Goal: Contribute content

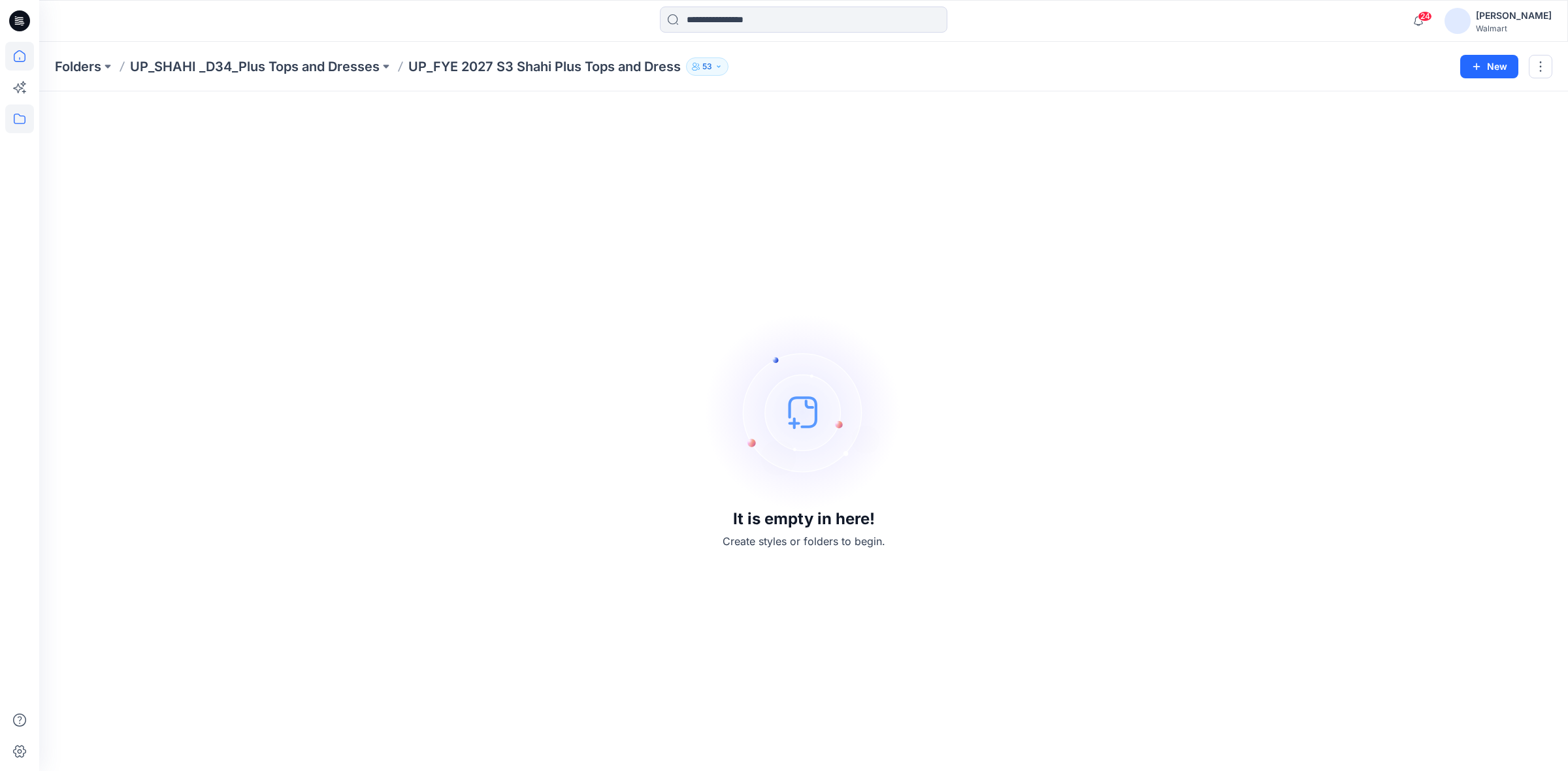
drag, startPoint x: 26, startPoint y: 17, endPoint x: 30, endPoint y: 56, distance: 39.2
click at [26, 17] on icon at bounding box center [19, 20] width 21 height 21
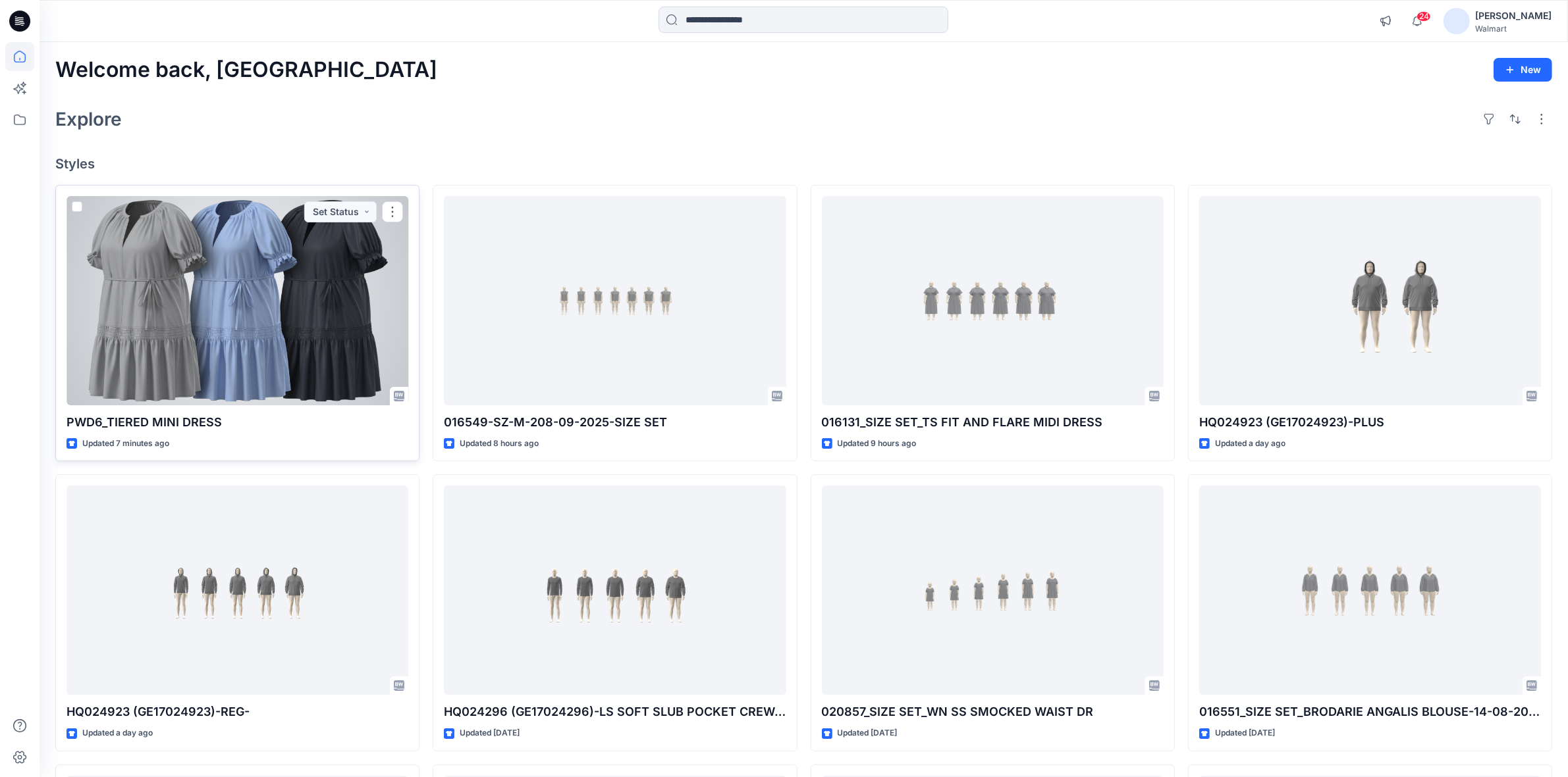
click at [251, 311] on div at bounding box center [237, 301] width 342 height 210
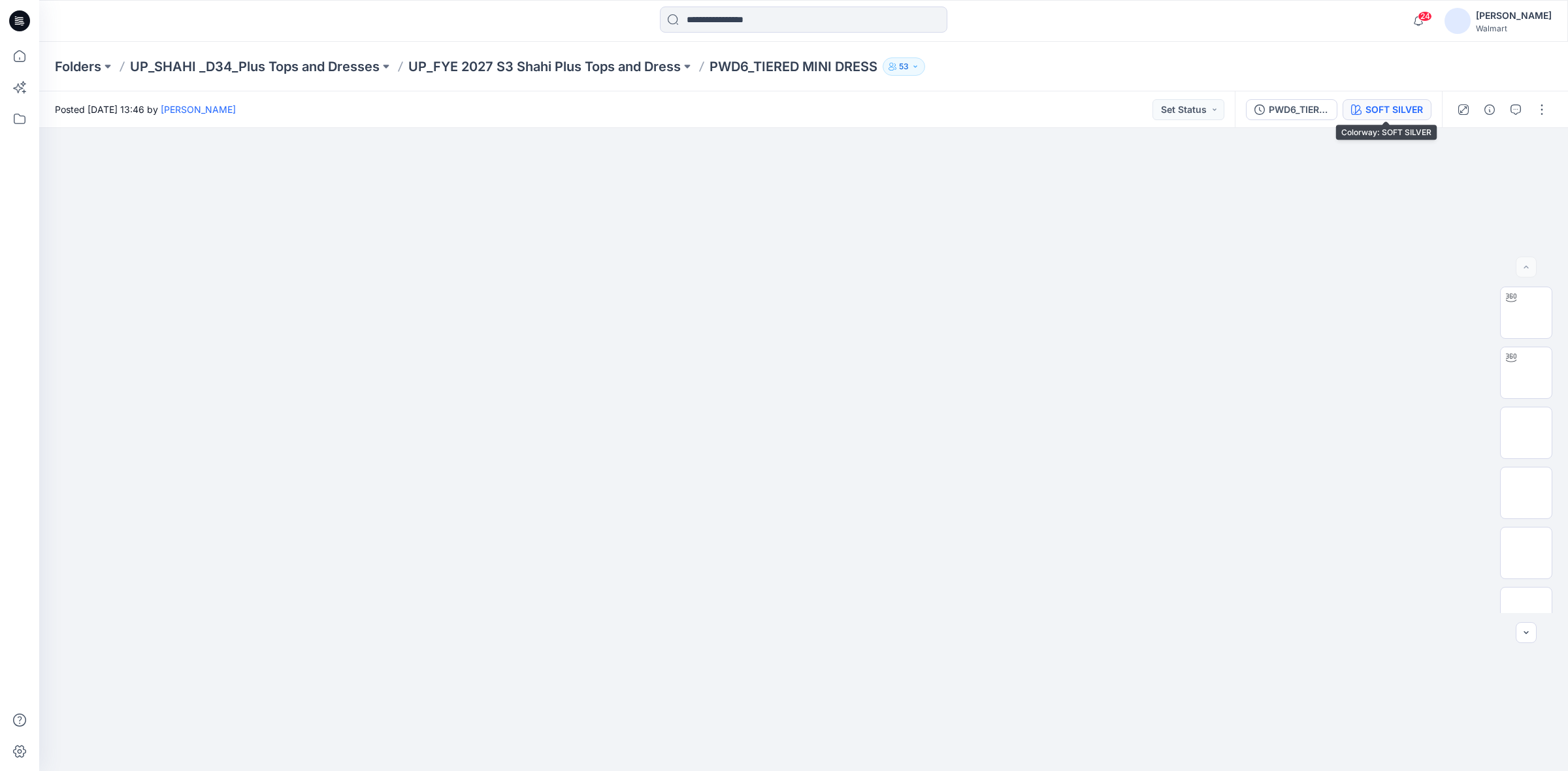
click at [1366, 104] on div "SOFT SILVER" at bounding box center [1394, 110] width 57 height 15
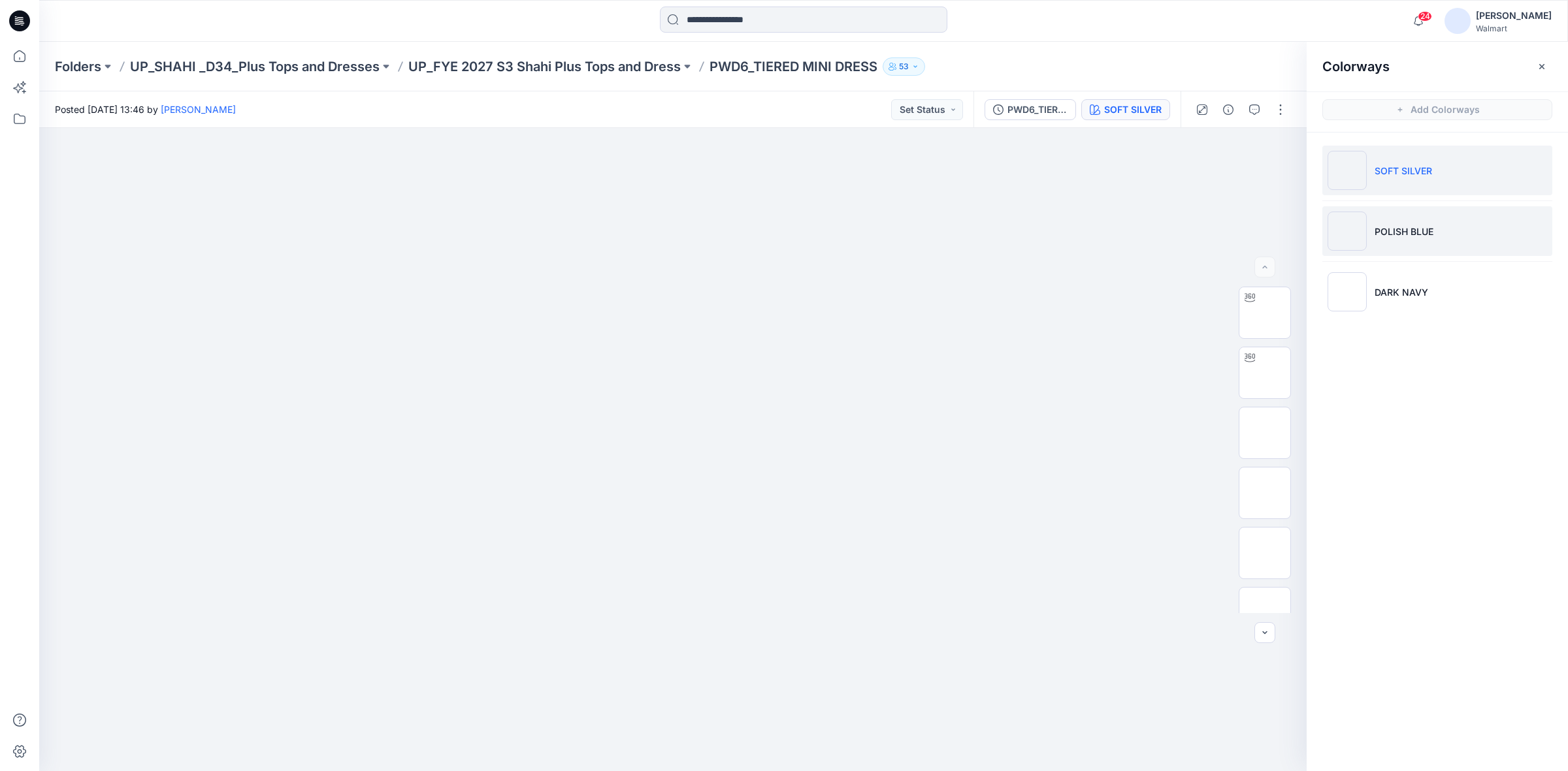
click at [1378, 239] on li "POLISH BLUE" at bounding box center [1437, 231] width 230 height 50
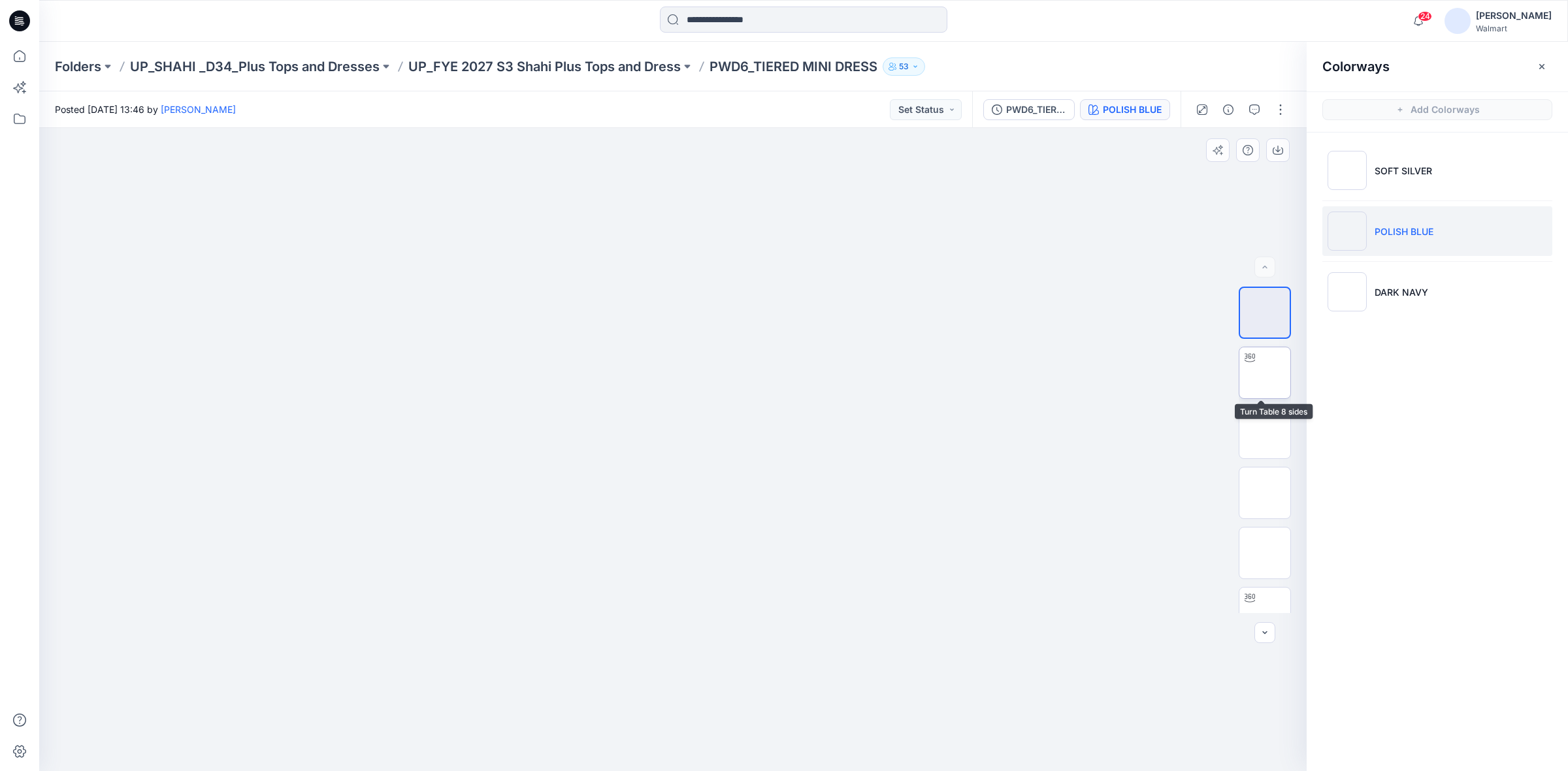
click at [1265, 373] on img at bounding box center [1265, 373] width 0 height 0
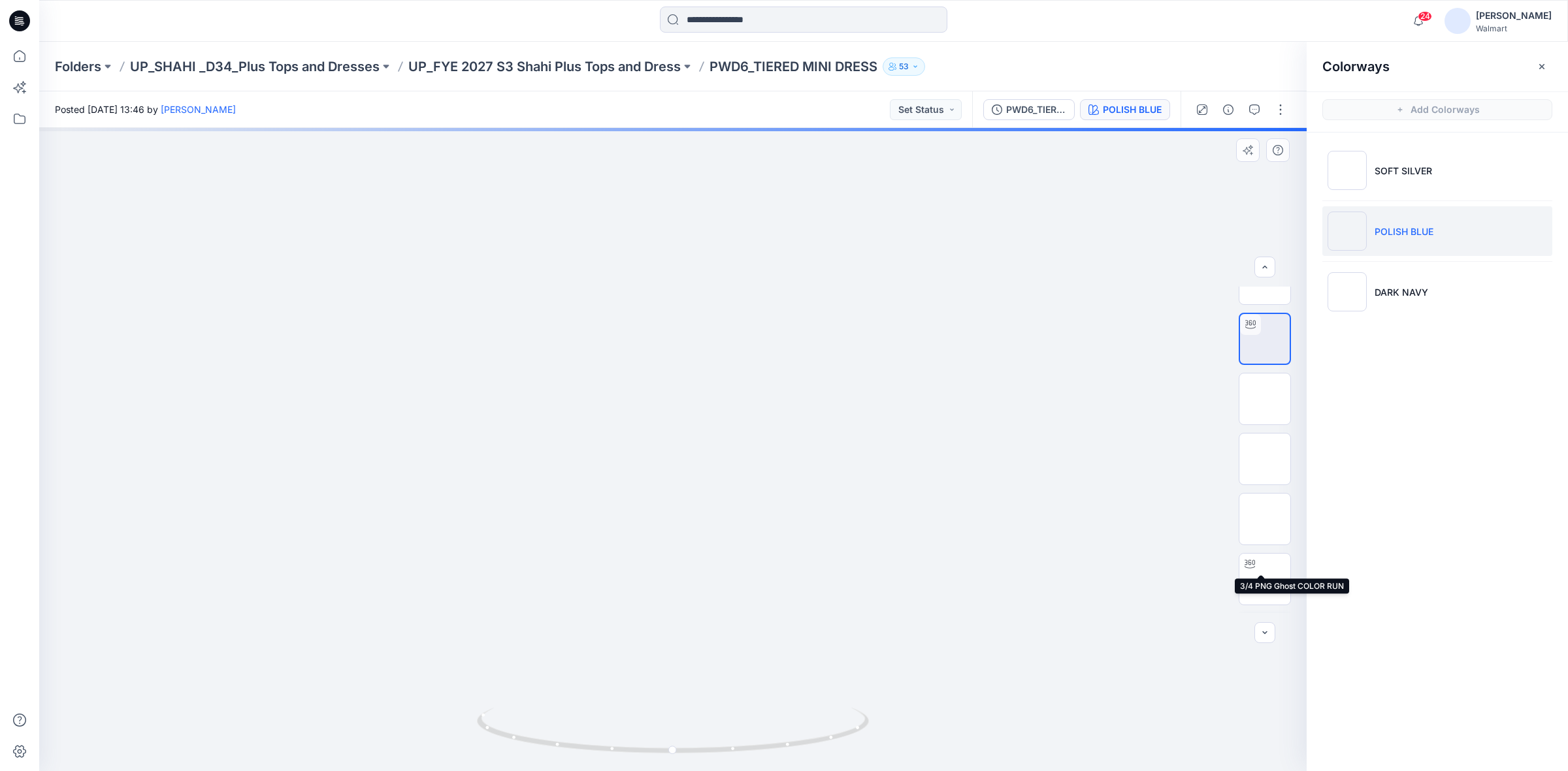
scroll to position [81, 0]
click at [1265, 532] on img at bounding box center [1265, 532] width 0 height 0
click at [1265, 291] on img at bounding box center [1265, 291] width 0 height 0
click at [1265, 467] on img at bounding box center [1265, 467] width 0 height 0
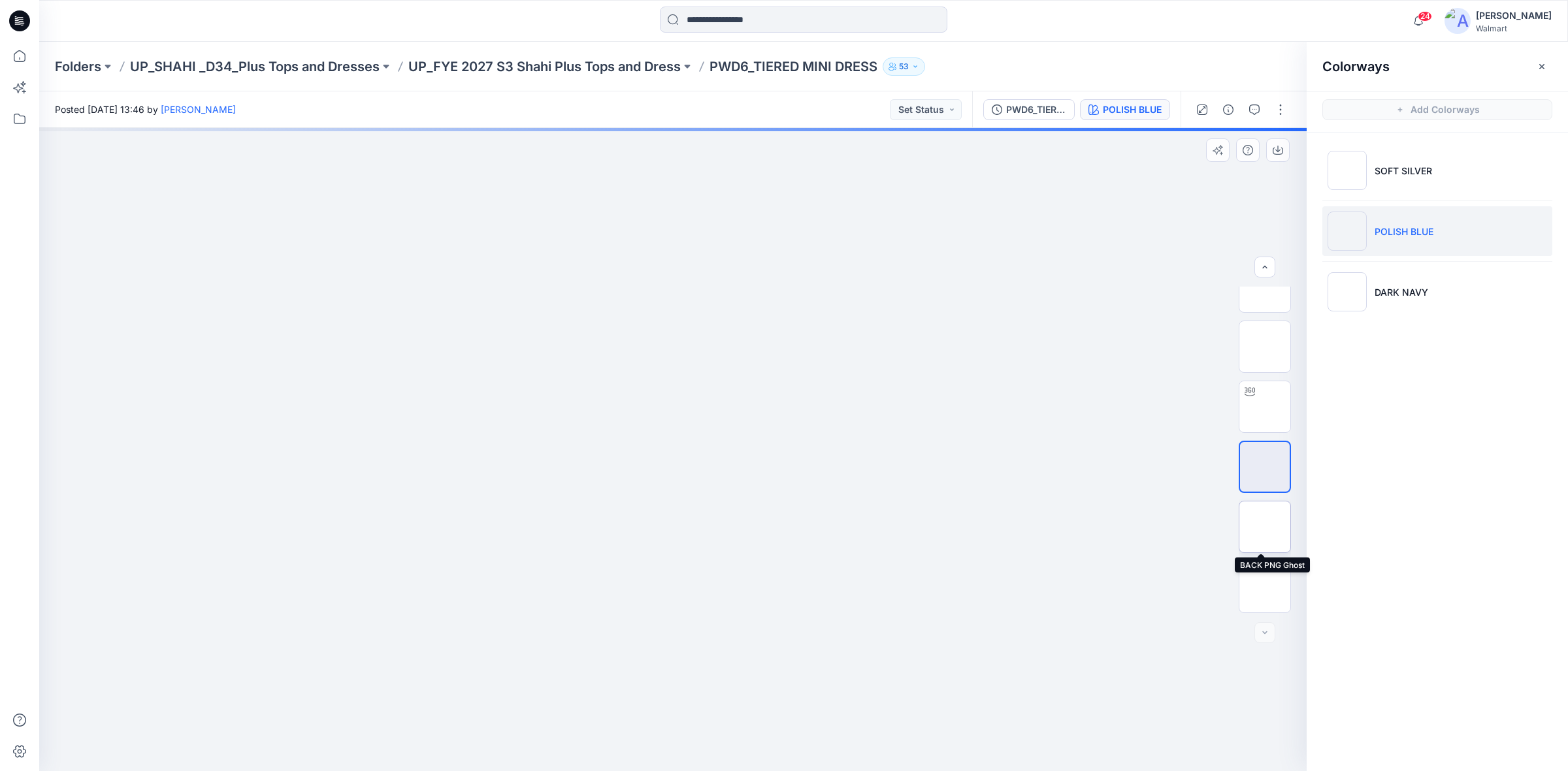
click at [1265, 527] on img at bounding box center [1265, 527] width 0 height 0
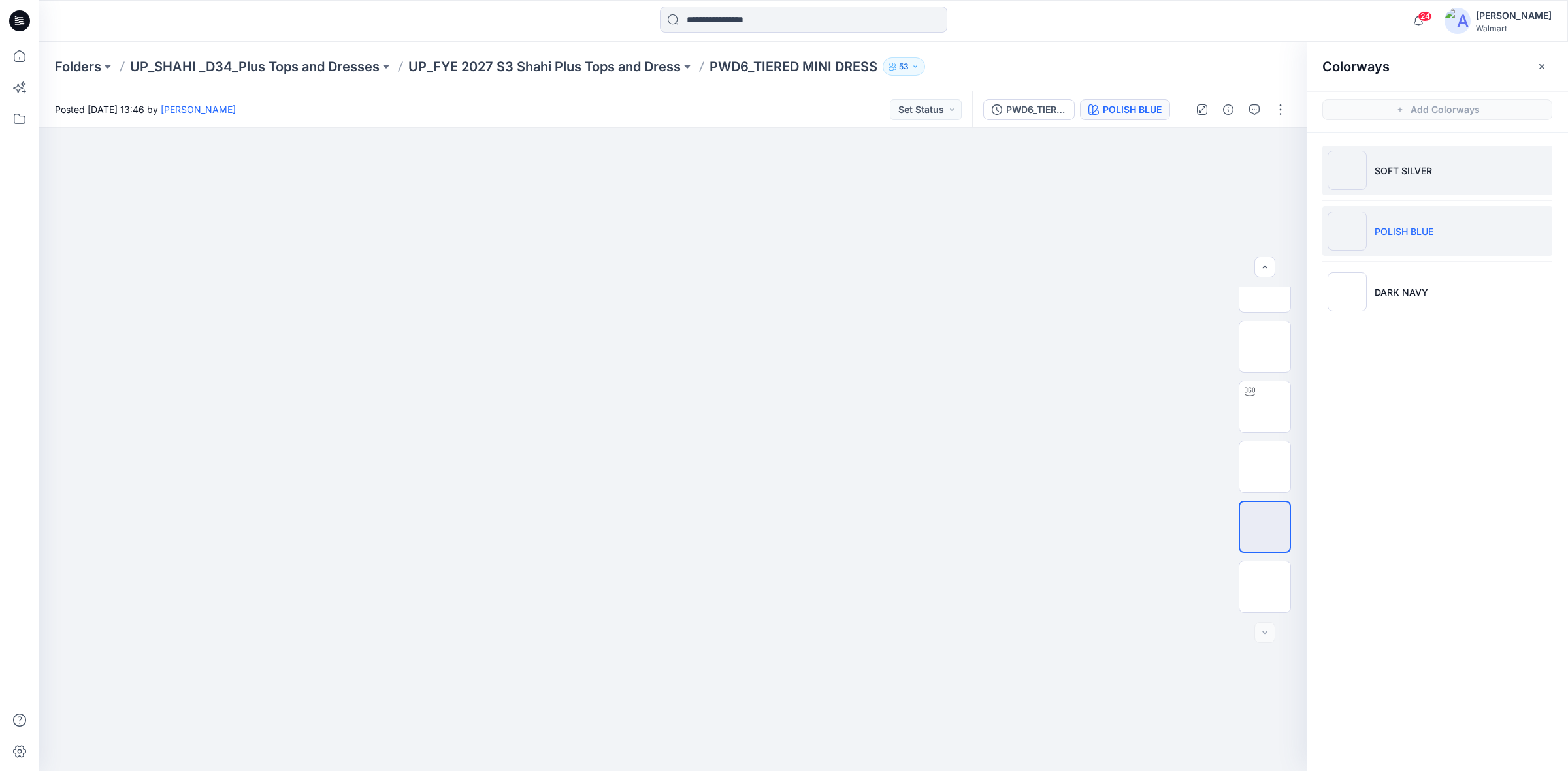
drag, startPoint x: 1395, startPoint y: 168, endPoint x: 1419, endPoint y: 138, distance: 38.4
click at [1395, 168] on p "SOFT SILVER" at bounding box center [1403, 170] width 57 height 14
click at [1542, 66] on icon "button" at bounding box center [1541, 66] width 5 height 5
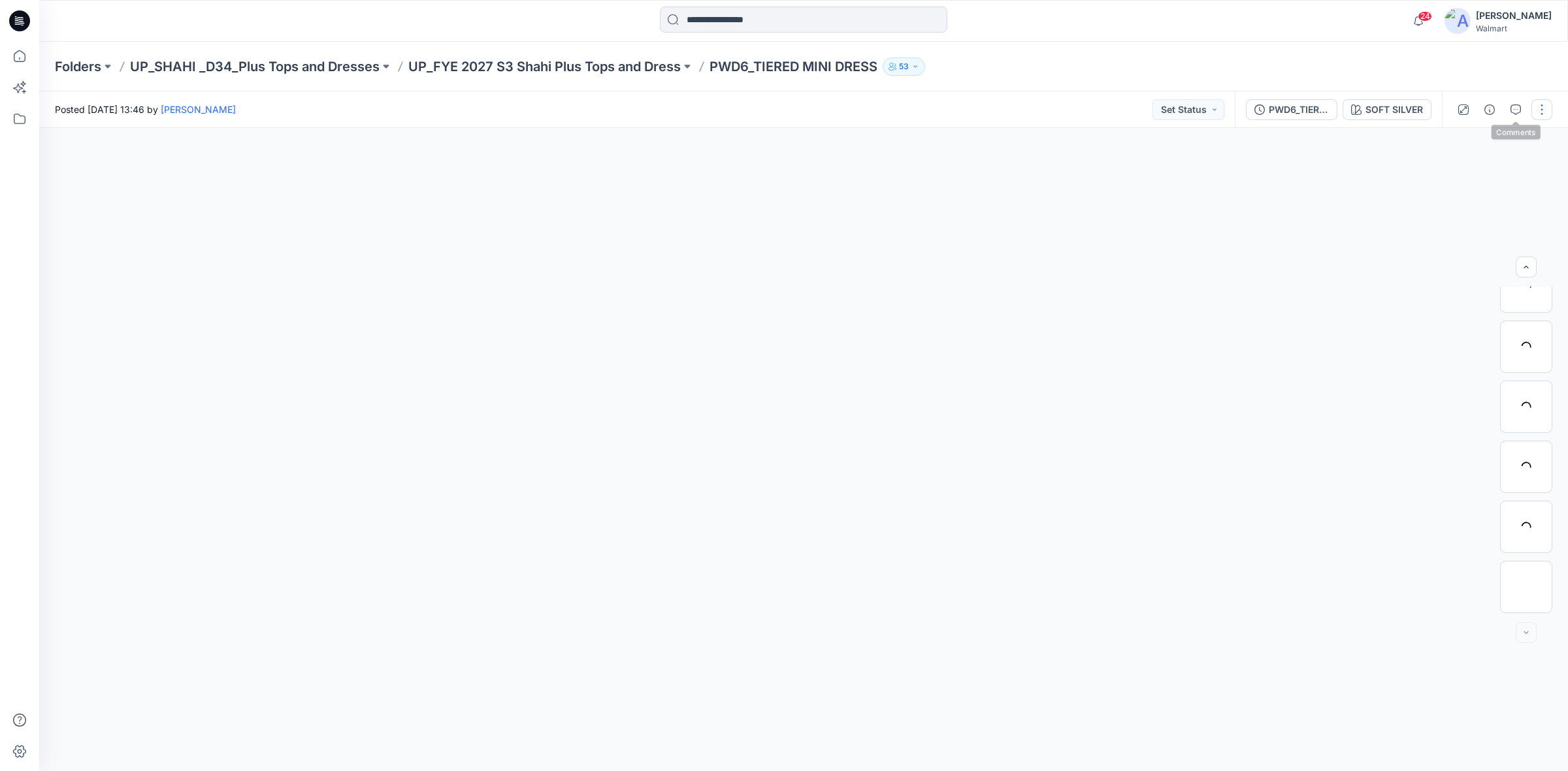
click at [1537, 108] on button "button" at bounding box center [1541, 109] width 21 height 21
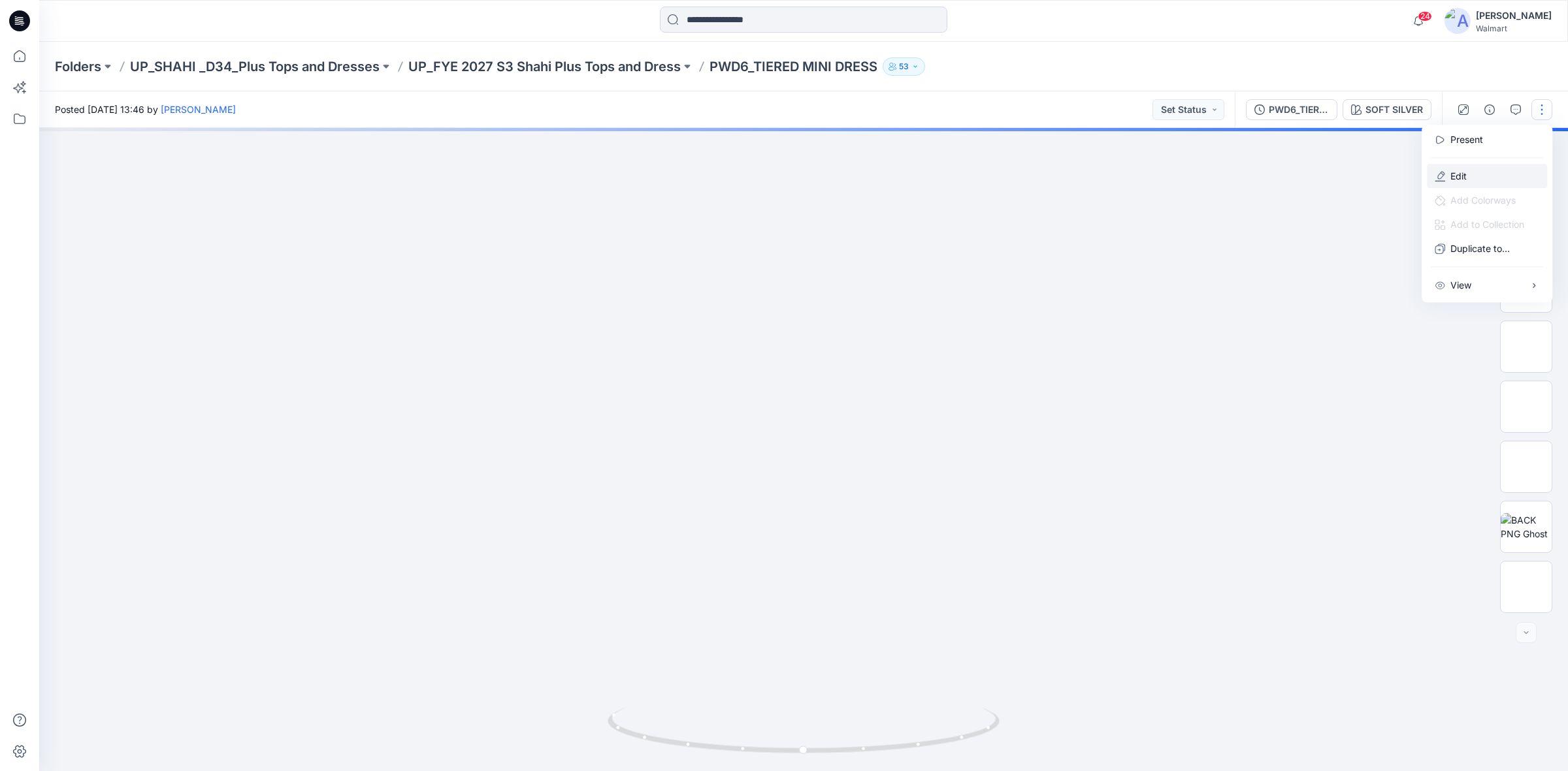
click at [1452, 175] on p "Edit" at bounding box center [1459, 176] width 17 height 14
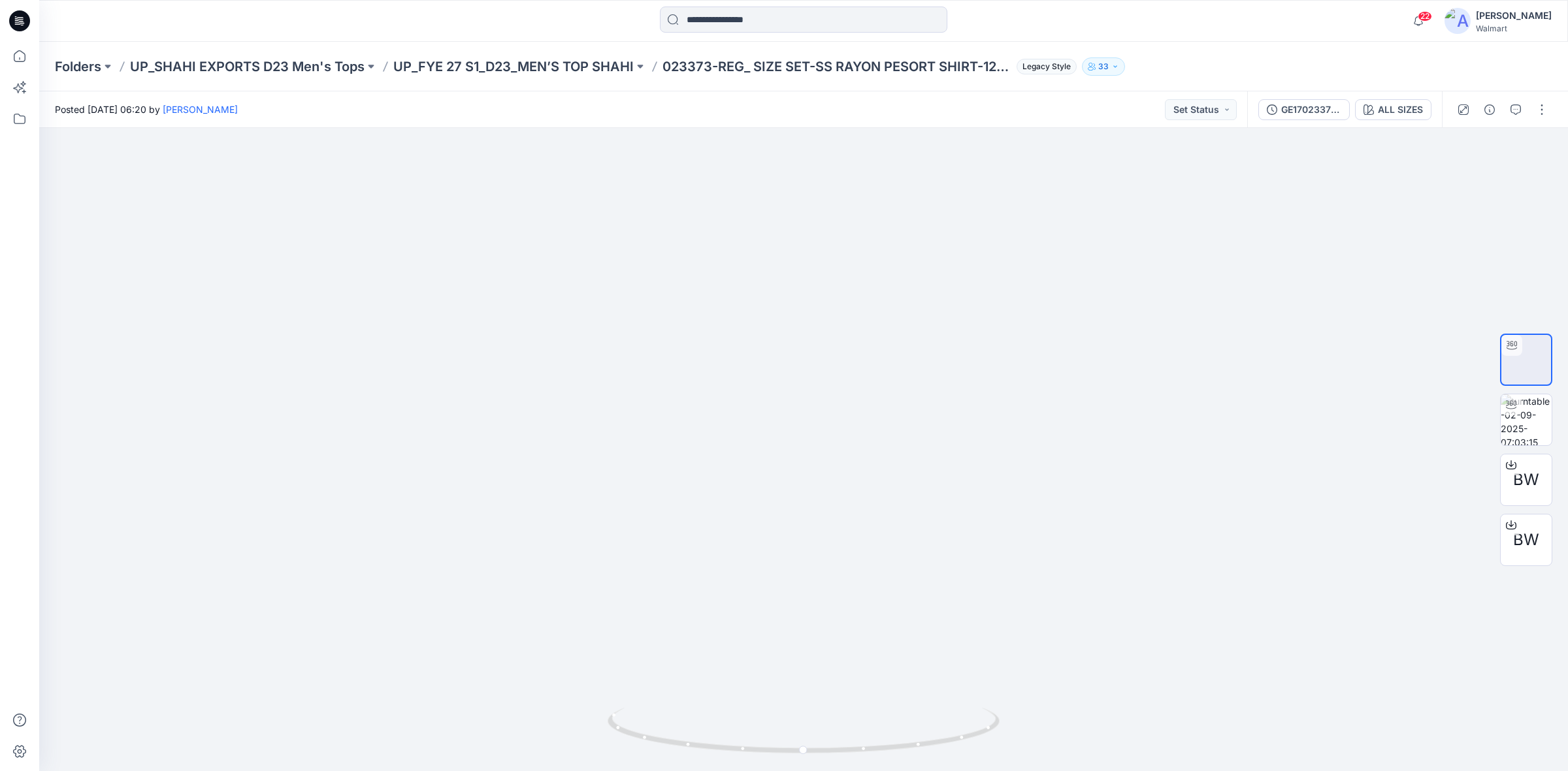
click at [17, 14] on icon at bounding box center [19, 20] width 21 height 21
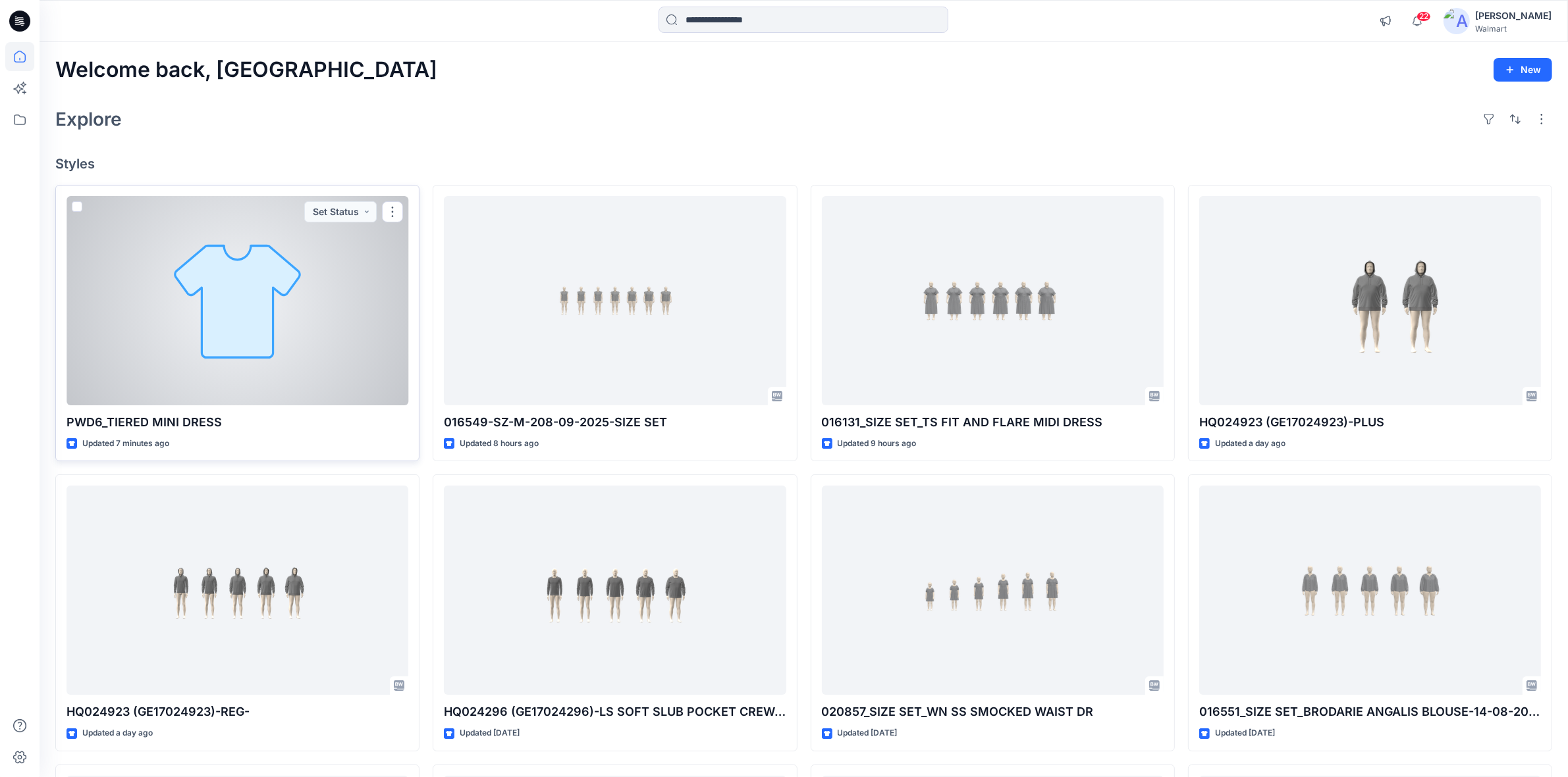
click at [282, 334] on div at bounding box center [237, 301] width 342 height 210
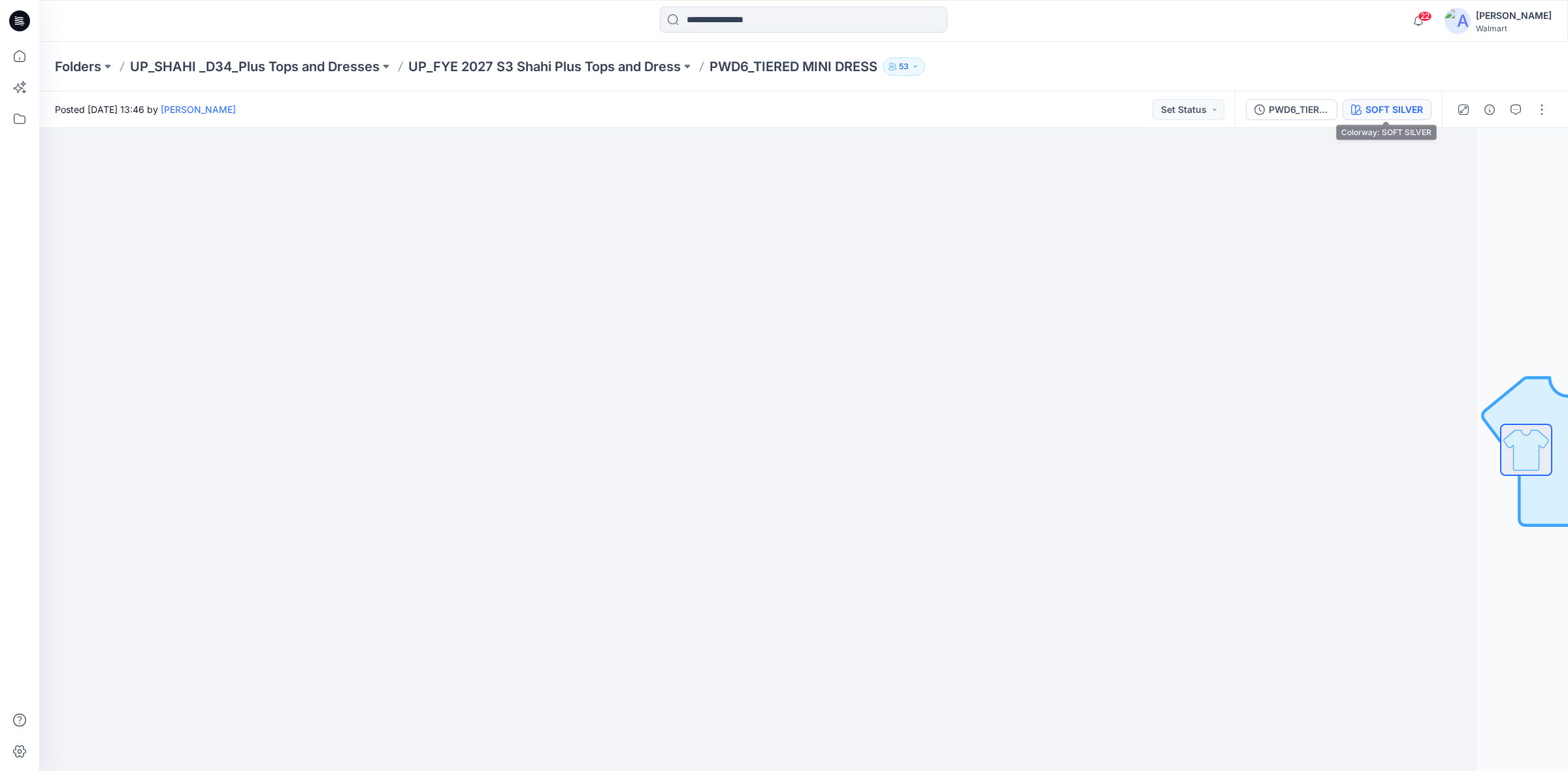
click at [1387, 105] on div "SOFT SILVER" at bounding box center [1394, 110] width 57 height 15
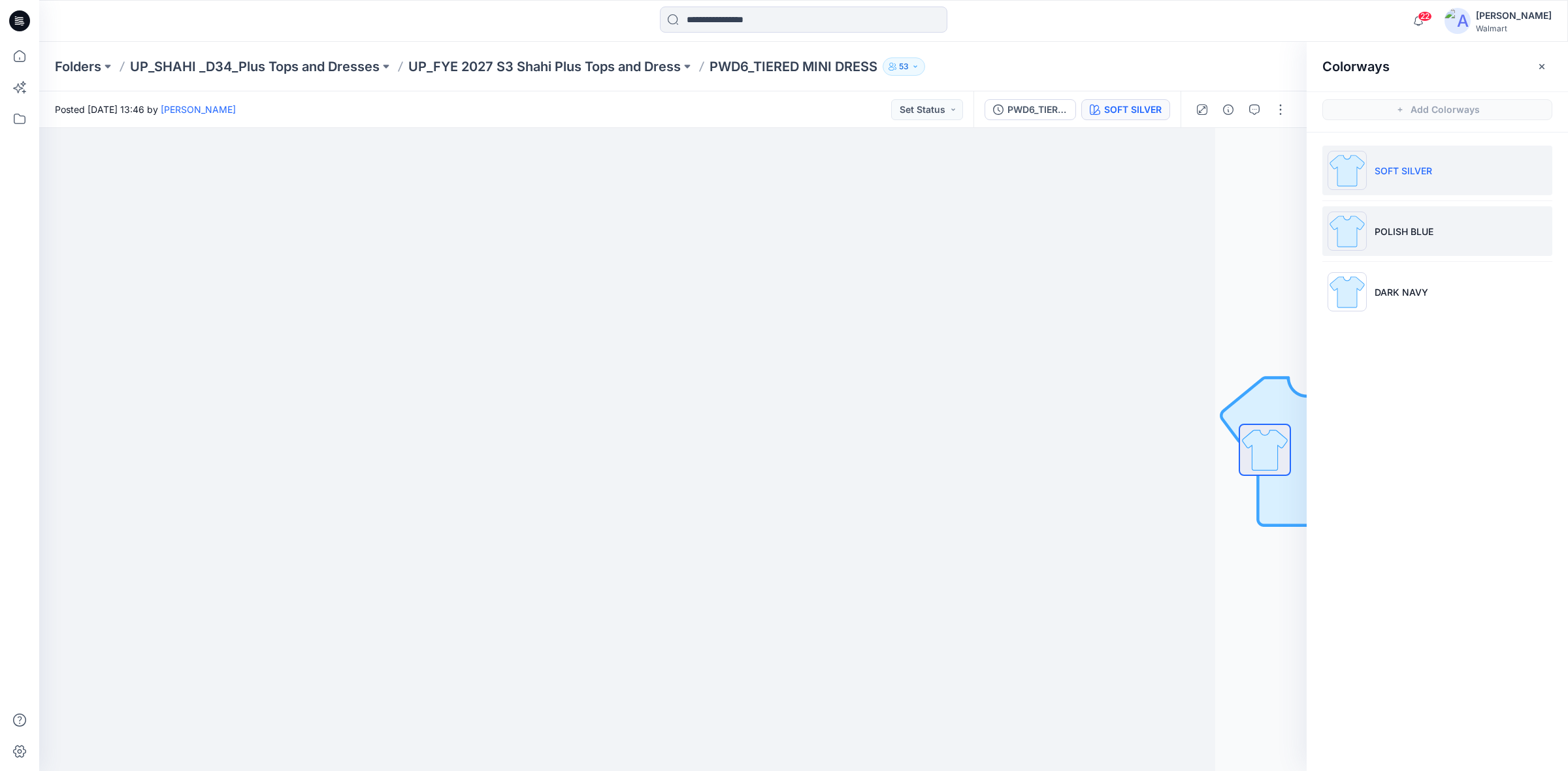
click at [1386, 219] on li "POLISH BLUE" at bounding box center [1437, 231] width 230 height 50
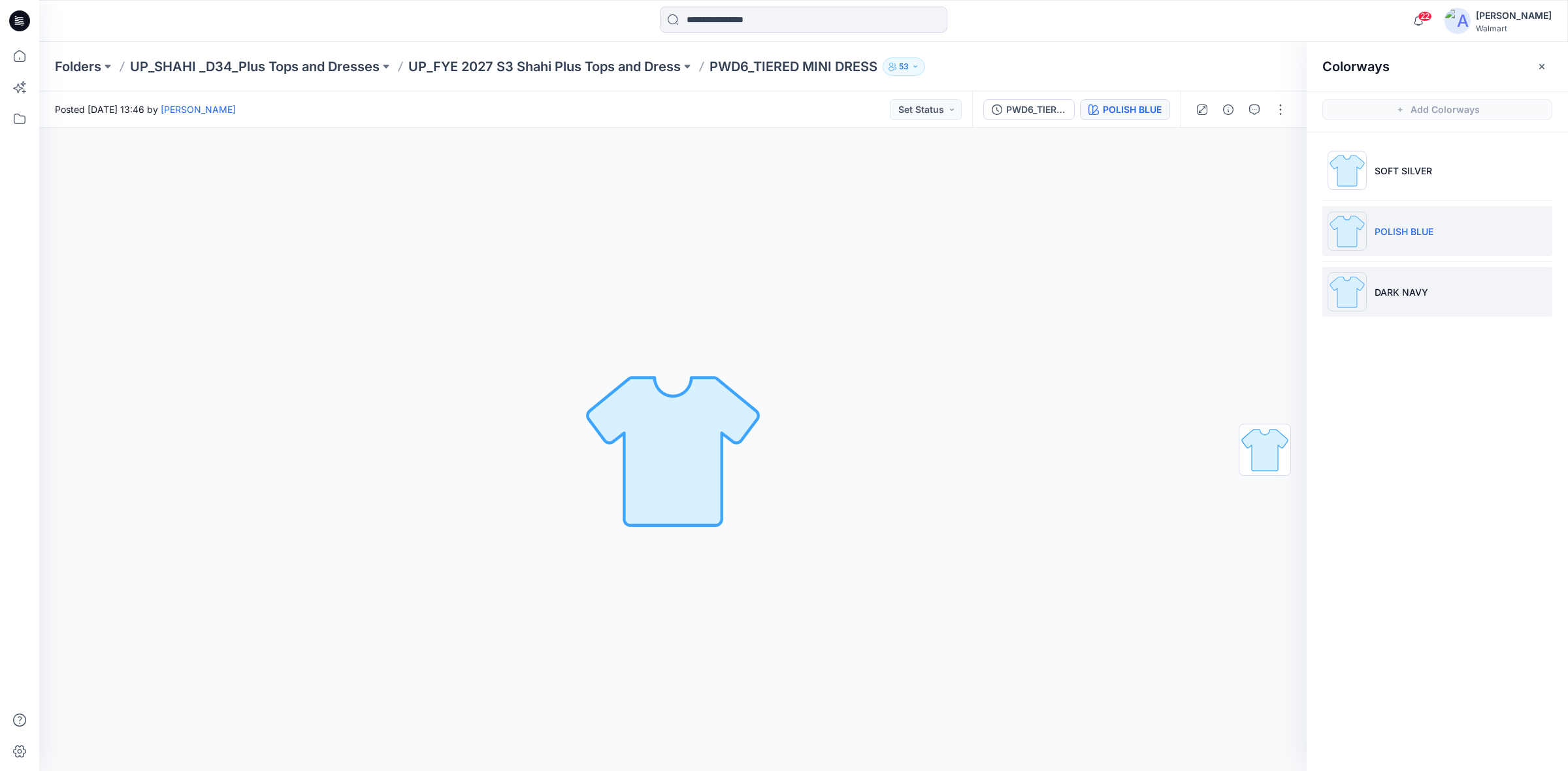
click at [1396, 288] on p "DARK NAVY" at bounding box center [1402, 292] width 54 height 14
click at [1034, 110] on div "PWD6_TIERED MINI DRESS(15-09-2025)" at bounding box center [1041, 110] width 60 height 15
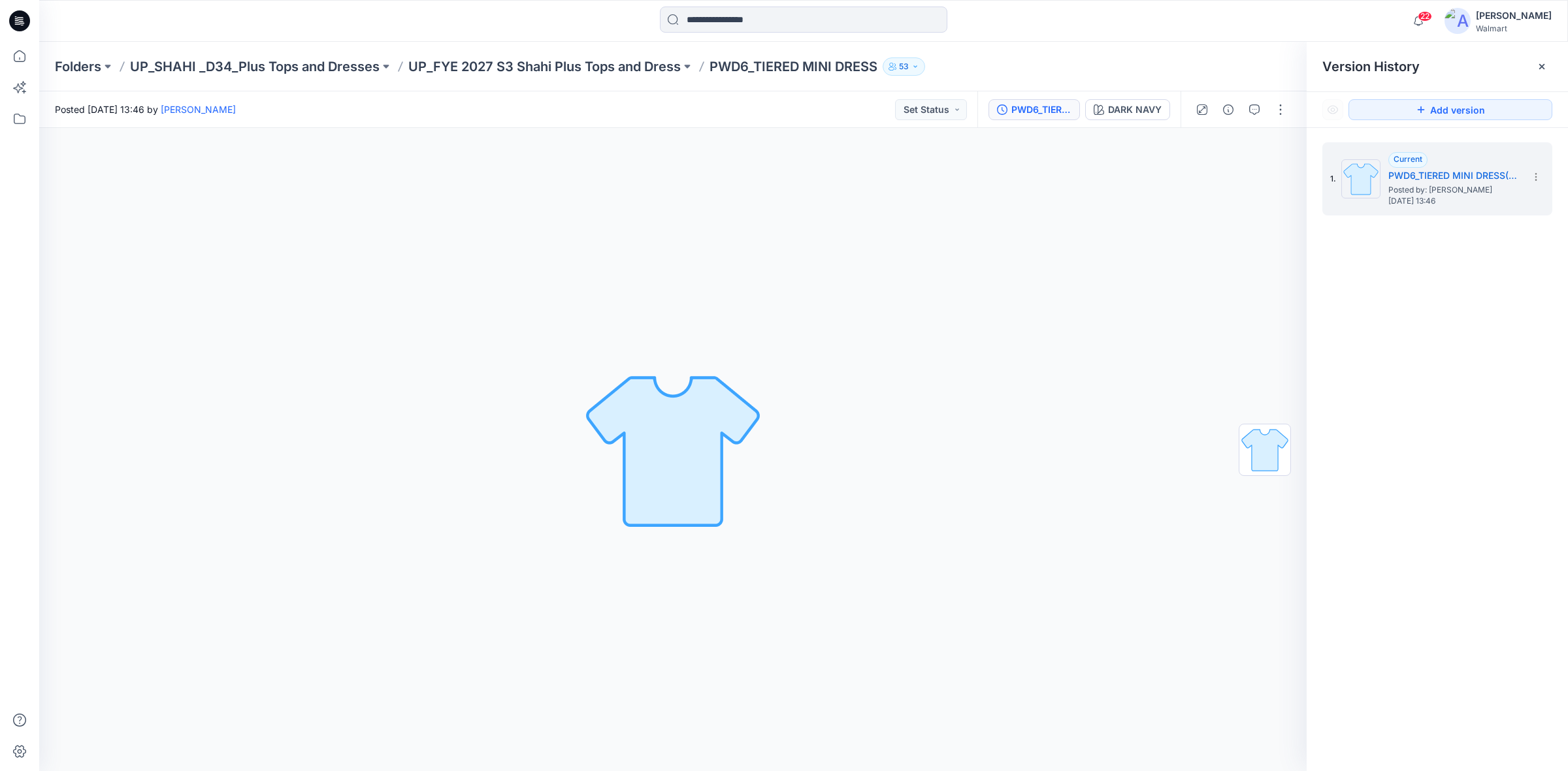
click at [15, 20] on icon at bounding box center [17, 20] width 4 height 1
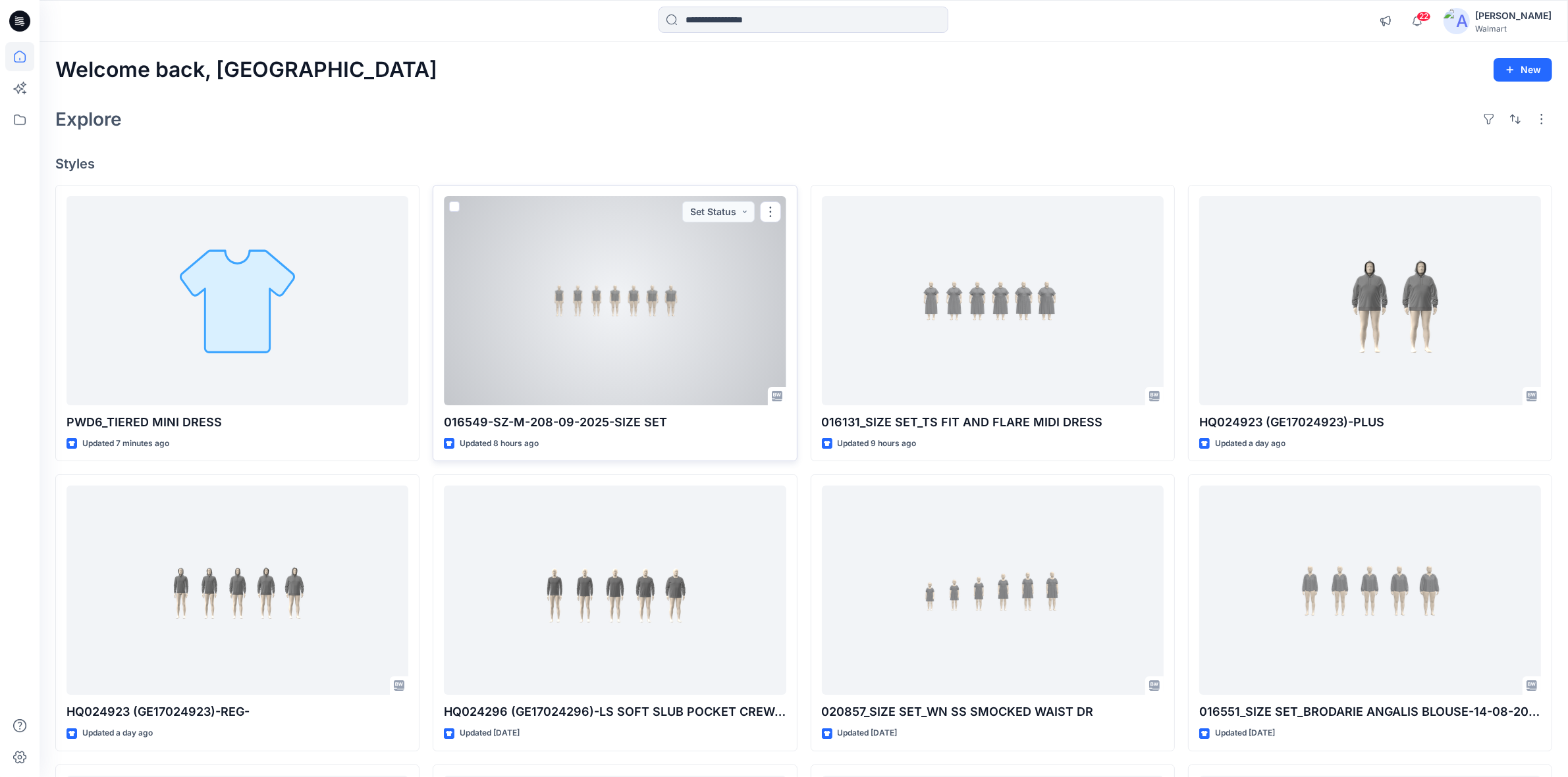
click at [584, 313] on div at bounding box center [614, 301] width 342 height 210
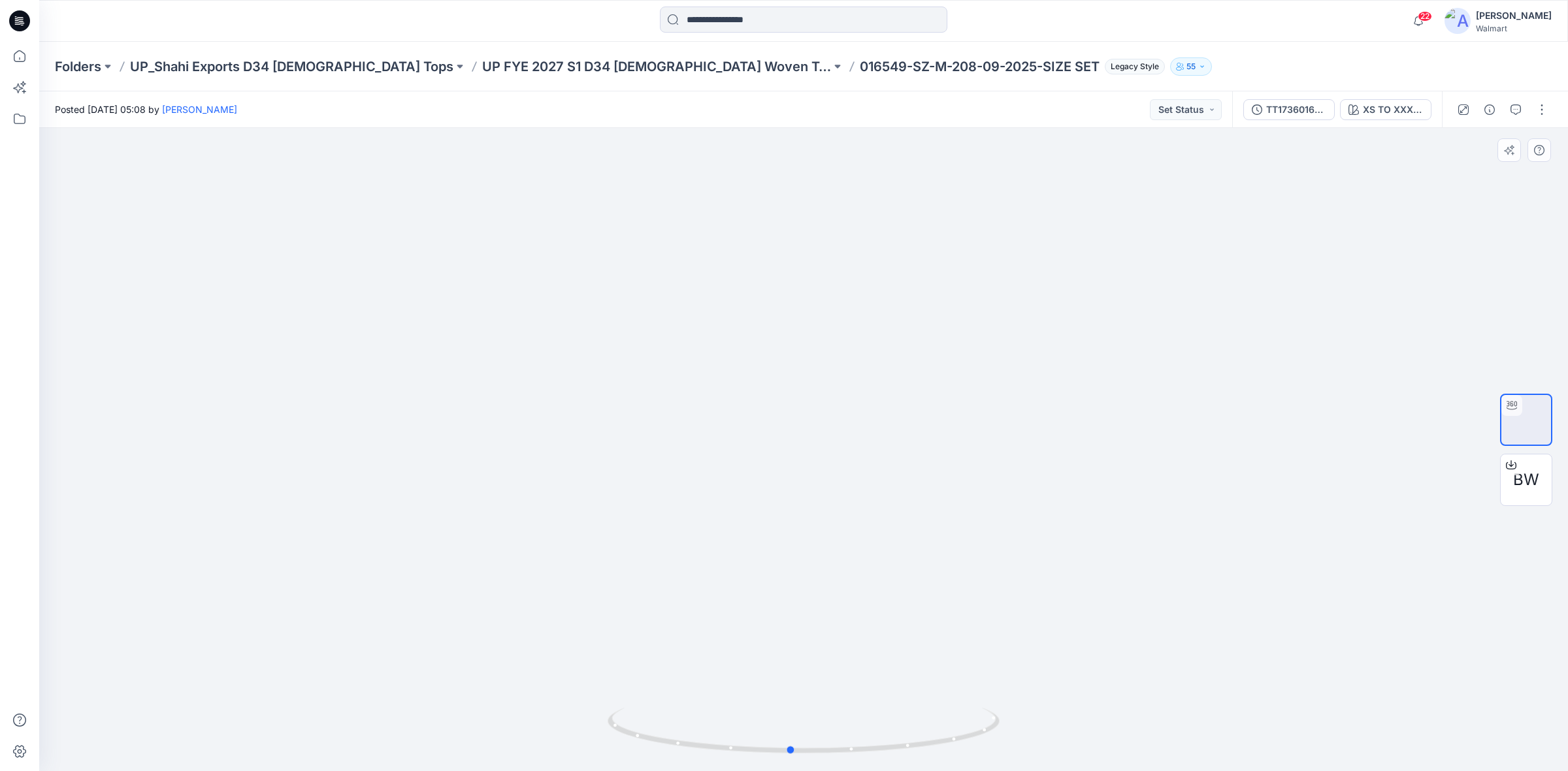
drag, startPoint x: 801, startPoint y: 755, endPoint x: 1179, endPoint y: 722, distance: 379.4
click at [1179, 722] on div at bounding box center [802, 449] width 1528 height 643
click at [1360, 105] on button "XS TO XXXL SIZE SET" at bounding box center [1385, 109] width 92 height 21
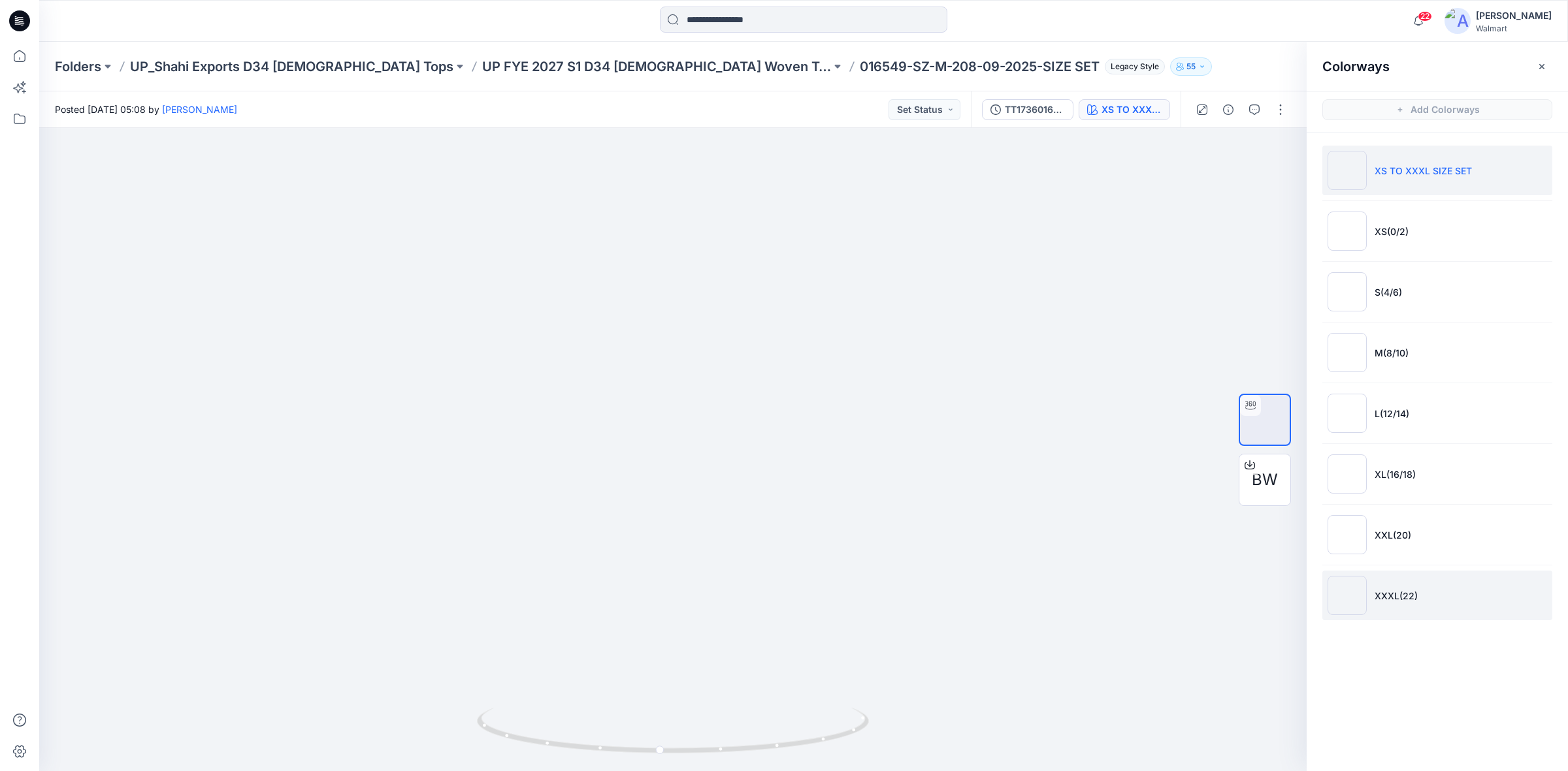
click at [1426, 591] on li "XXXL(22)" at bounding box center [1437, 596] width 230 height 50
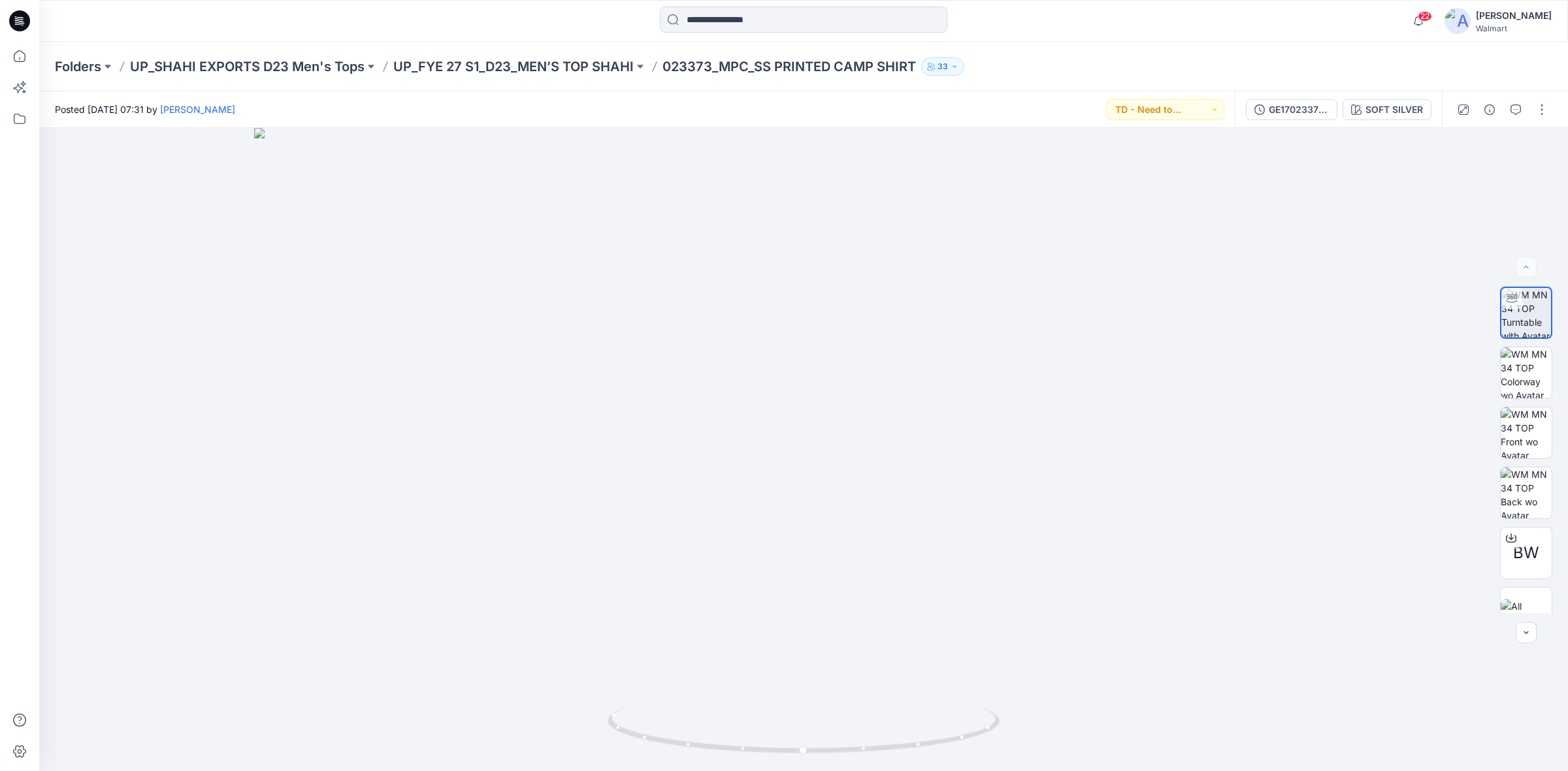
click at [17, 19] on icon at bounding box center [19, 20] width 21 height 21
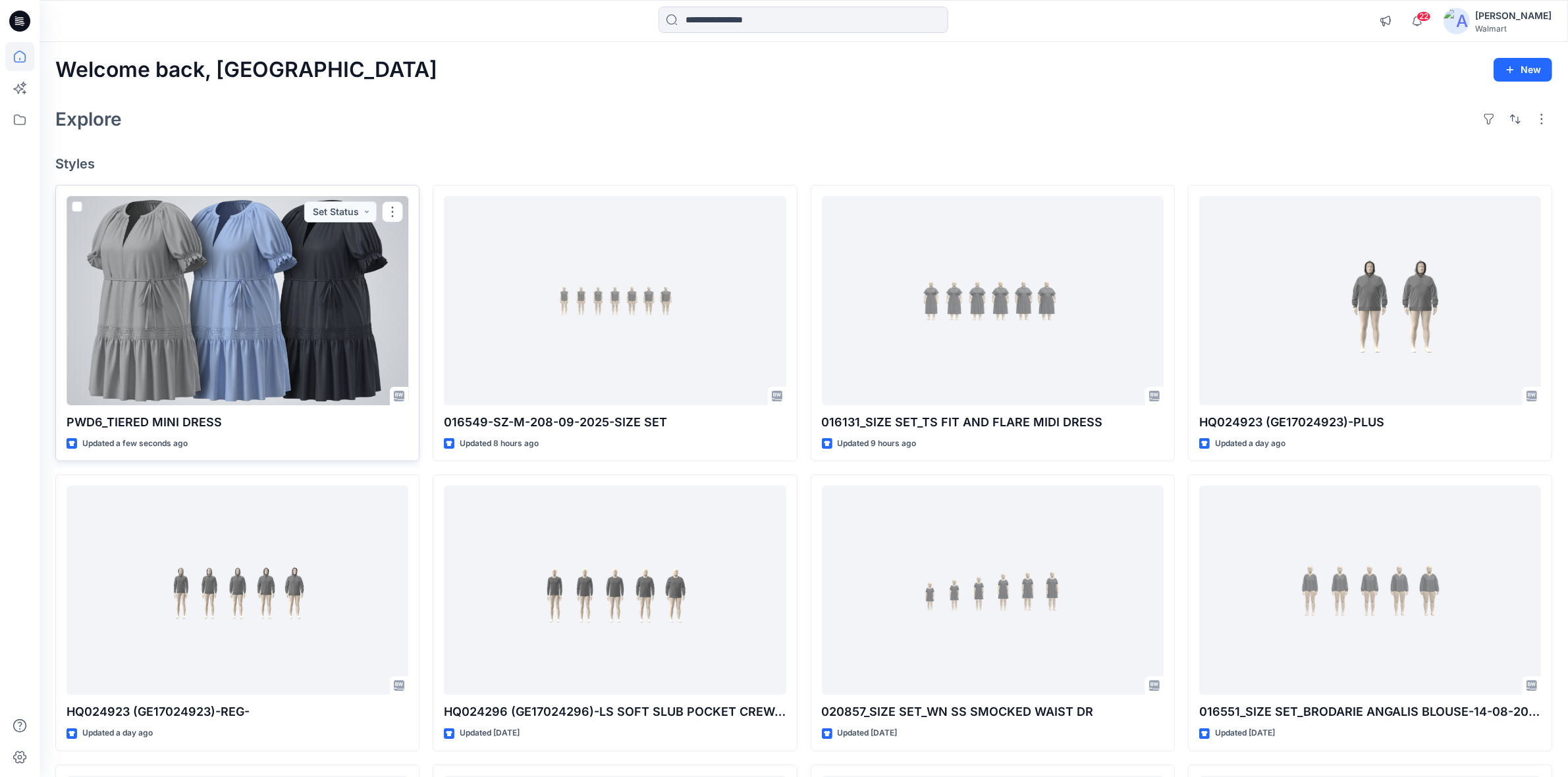
click at [298, 324] on div at bounding box center [237, 301] width 342 height 210
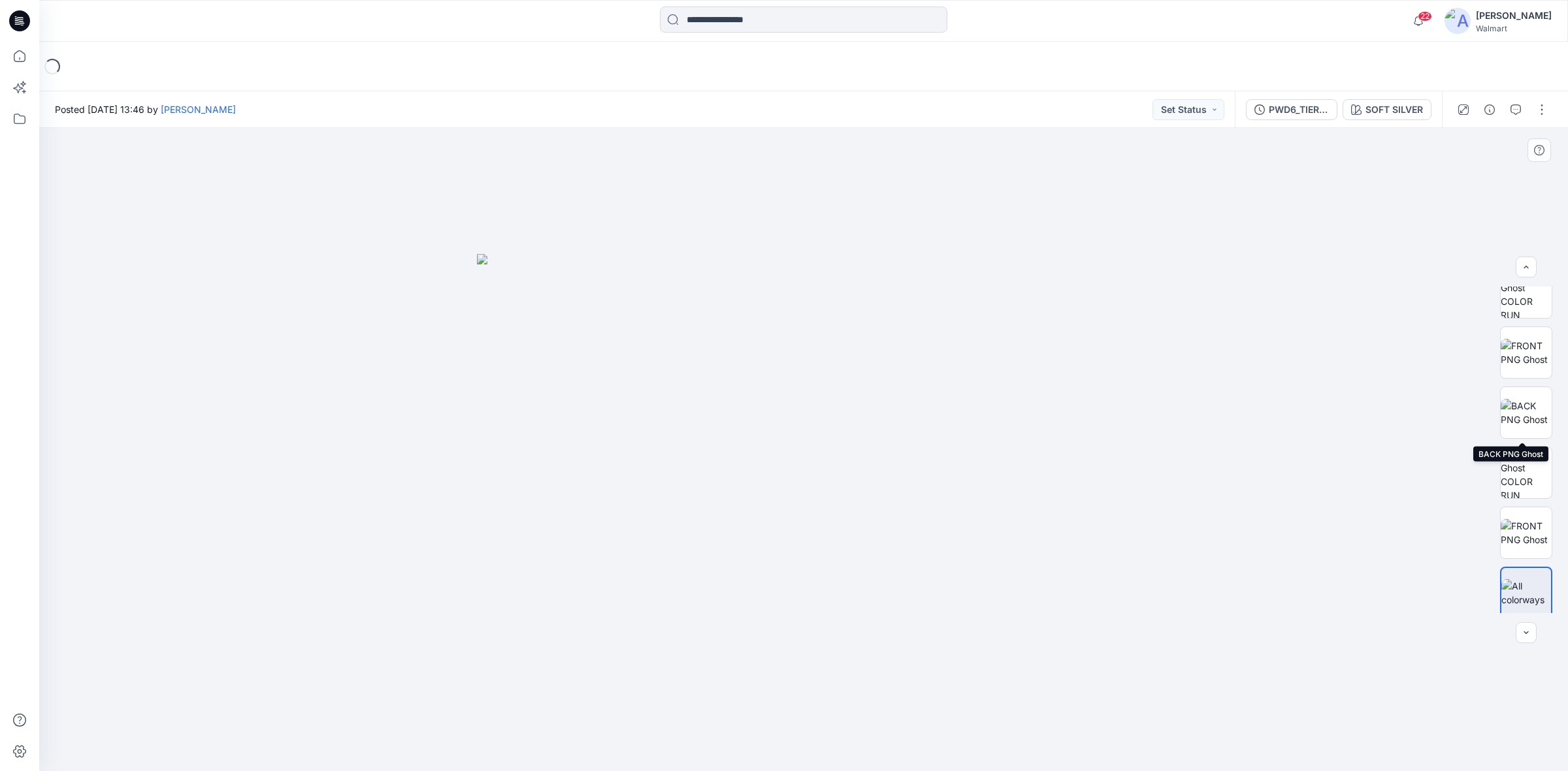
scroll to position [26, 0]
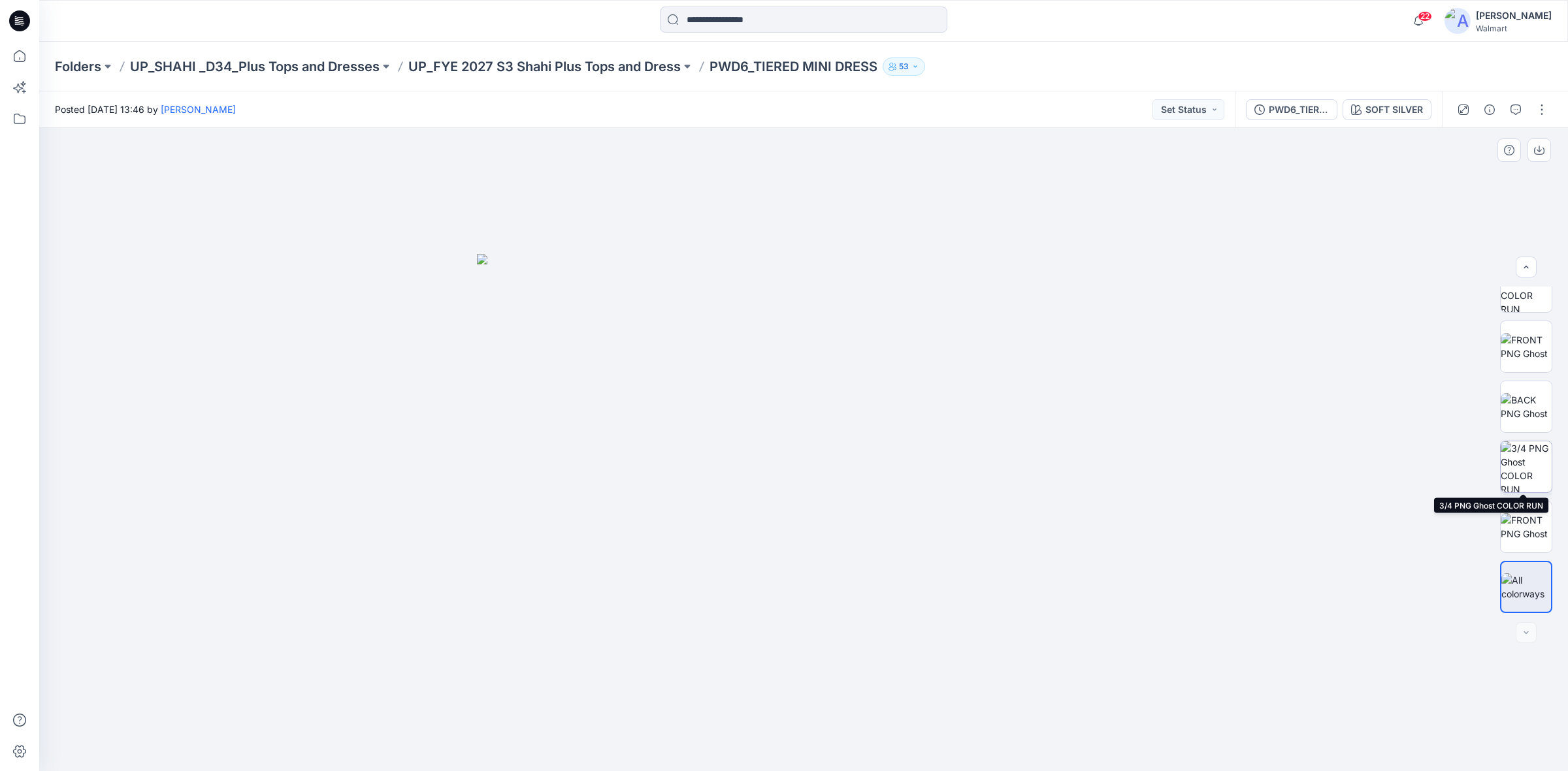
click at [1519, 459] on img at bounding box center [1525, 467] width 51 height 51
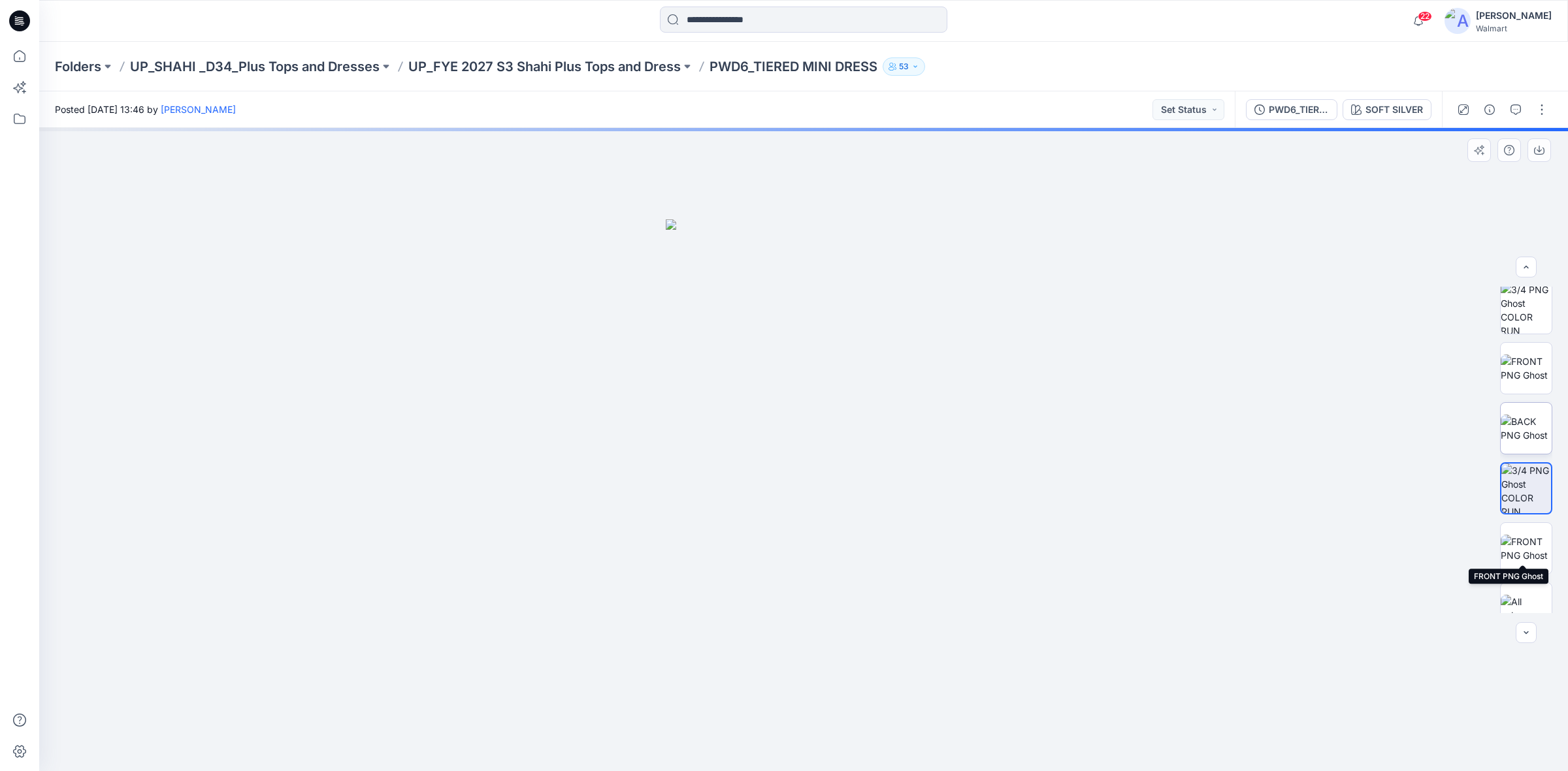
scroll to position [0, 0]
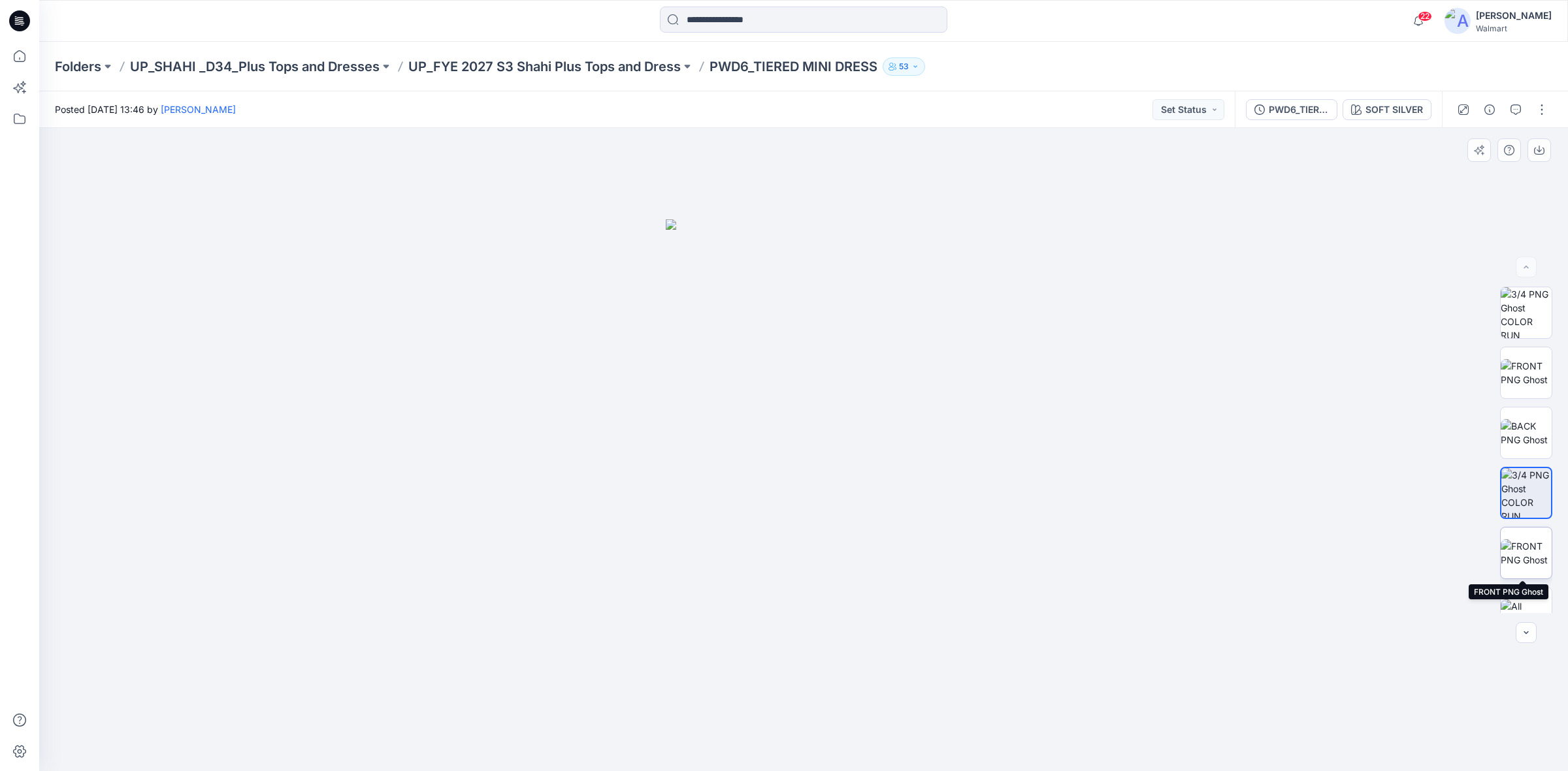
click at [1522, 546] on img at bounding box center [1525, 554] width 51 height 28
click at [1373, 100] on button "SOFT SILVER" at bounding box center [1387, 109] width 89 height 21
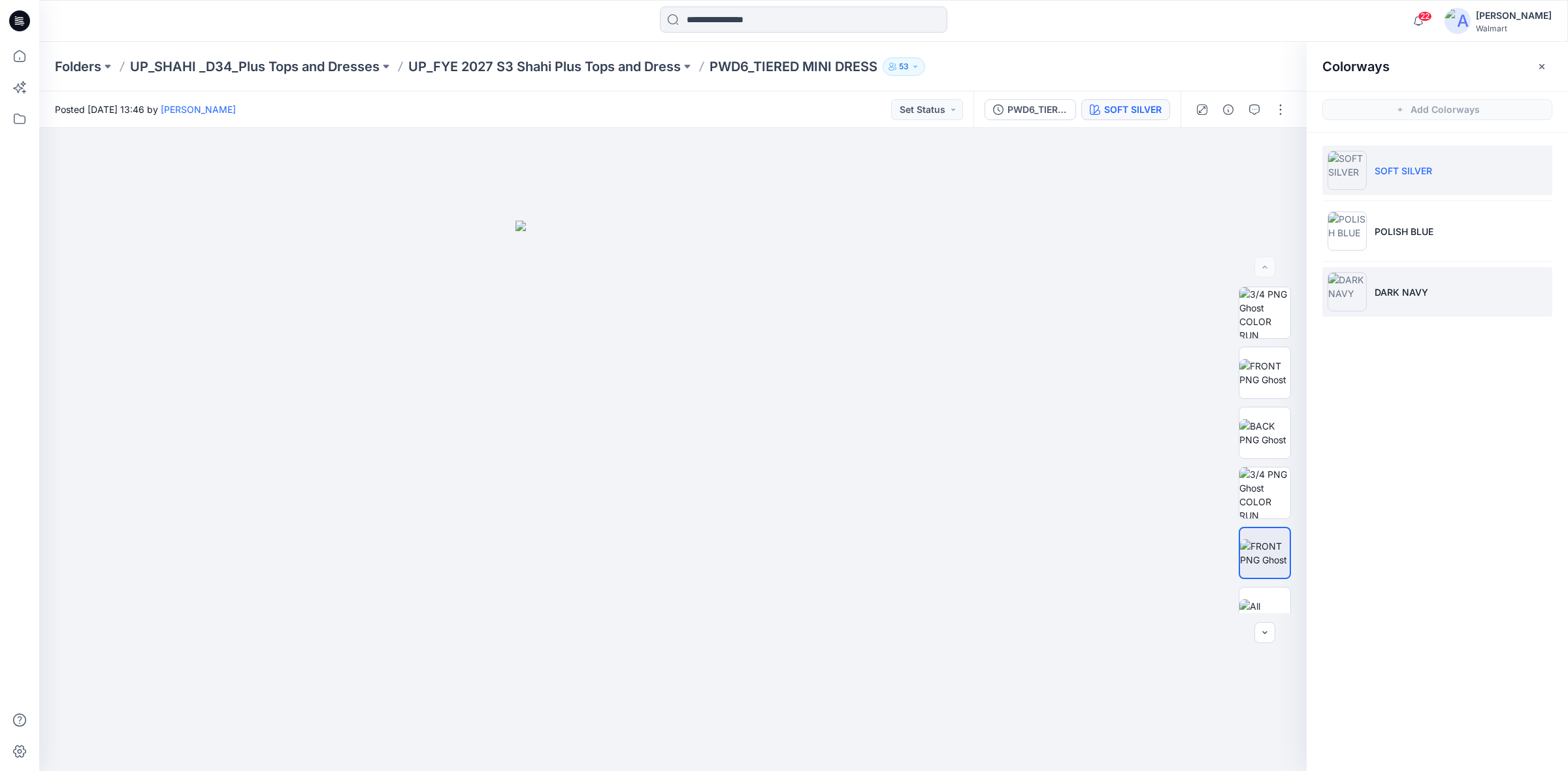
click at [1381, 293] on p "DARK NAVY" at bounding box center [1402, 292] width 54 height 14
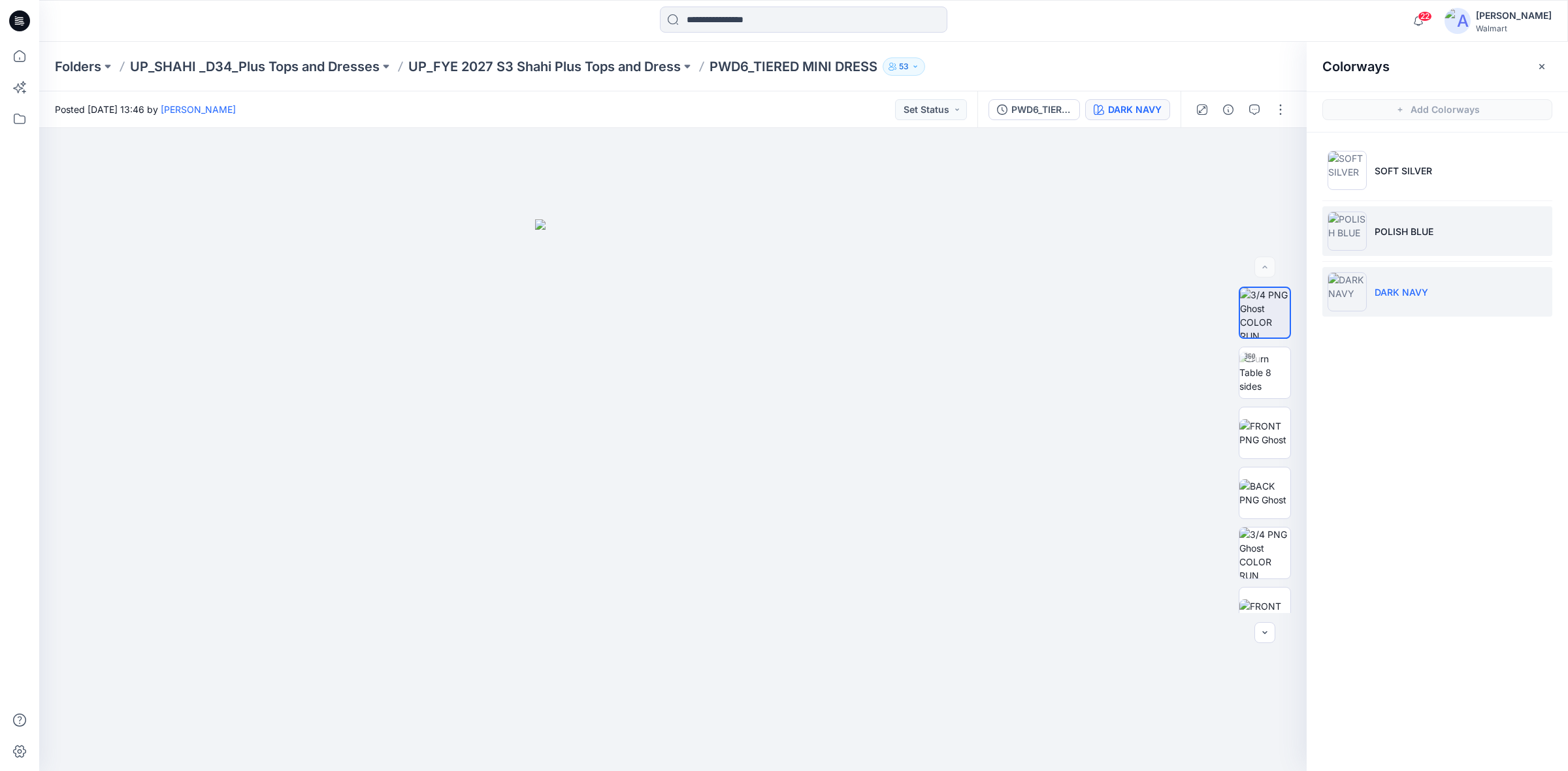
click at [1435, 230] on li "POLISH BLUE" at bounding box center [1437, 231] width 230 height 50
click at [1428, 290] on li "DARK NAVY" at bounding box center [1437, 292] width 230 height 50
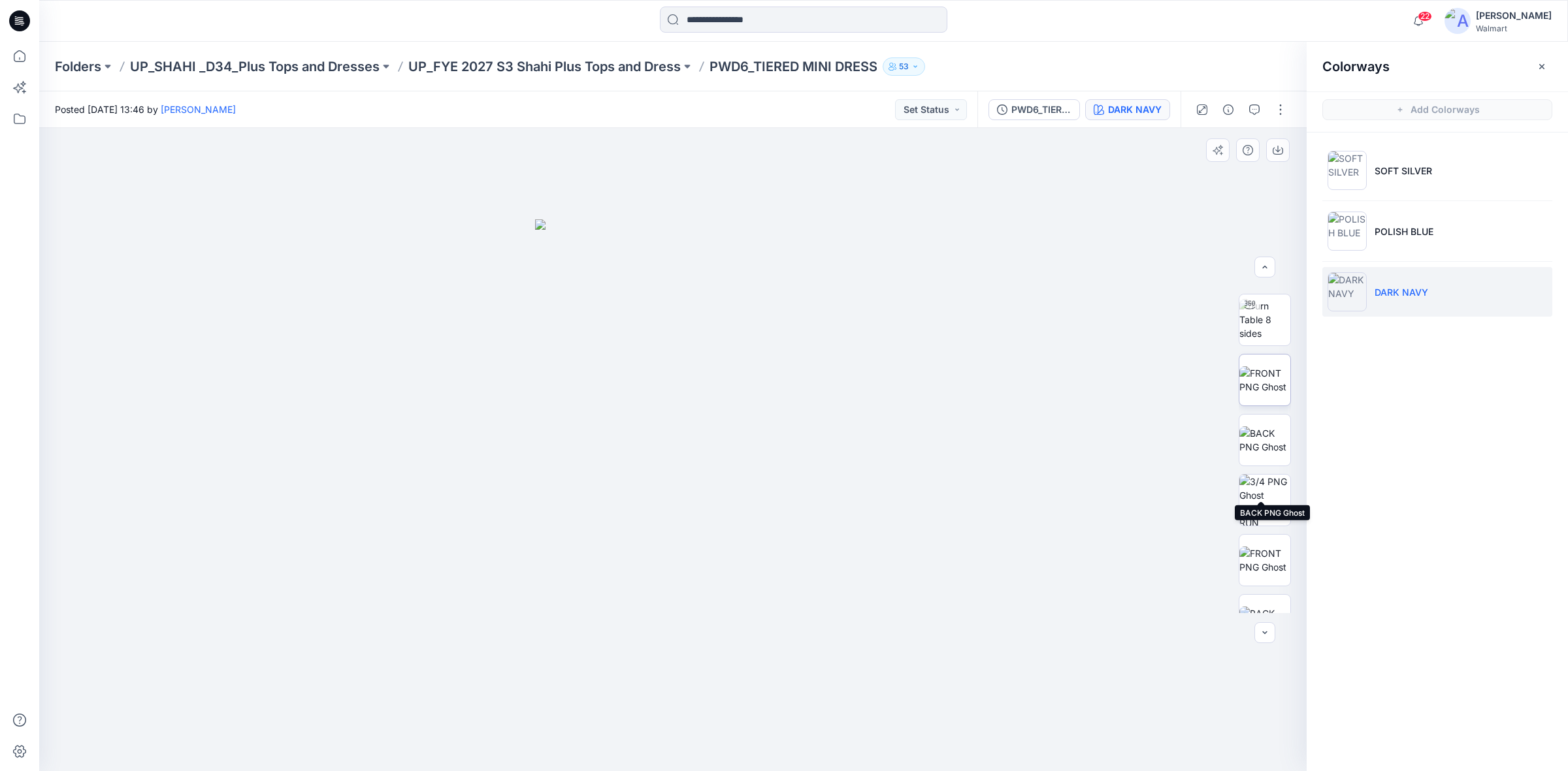
scroll to position [81, 0]
click at [1259, 293] on img at bounding box center [1264, 291] width 51 height 42
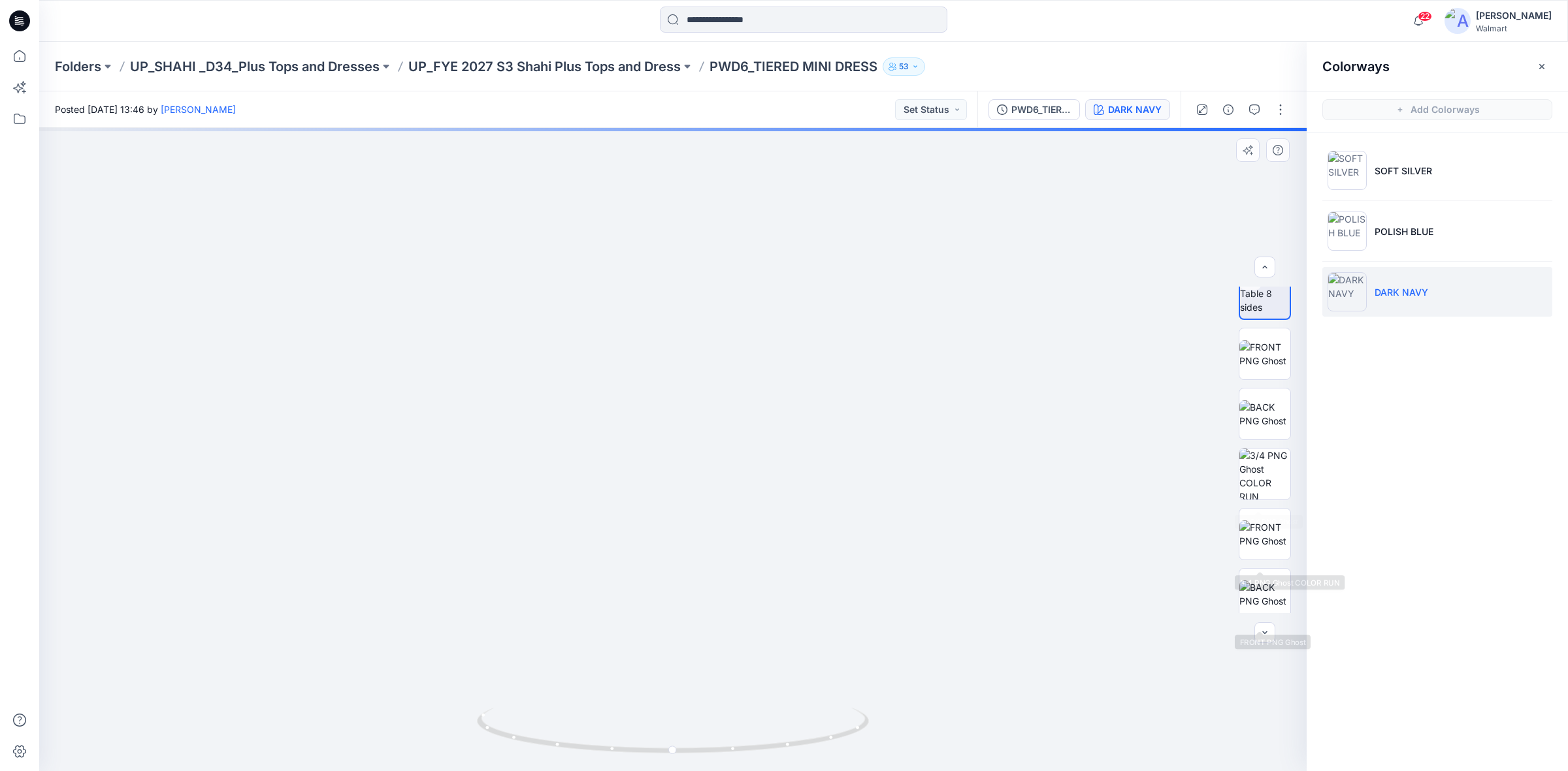
scroll to position [0, 0]
click at [1266, 541] on img at bounding box center [1264, 553] width 51 height 51
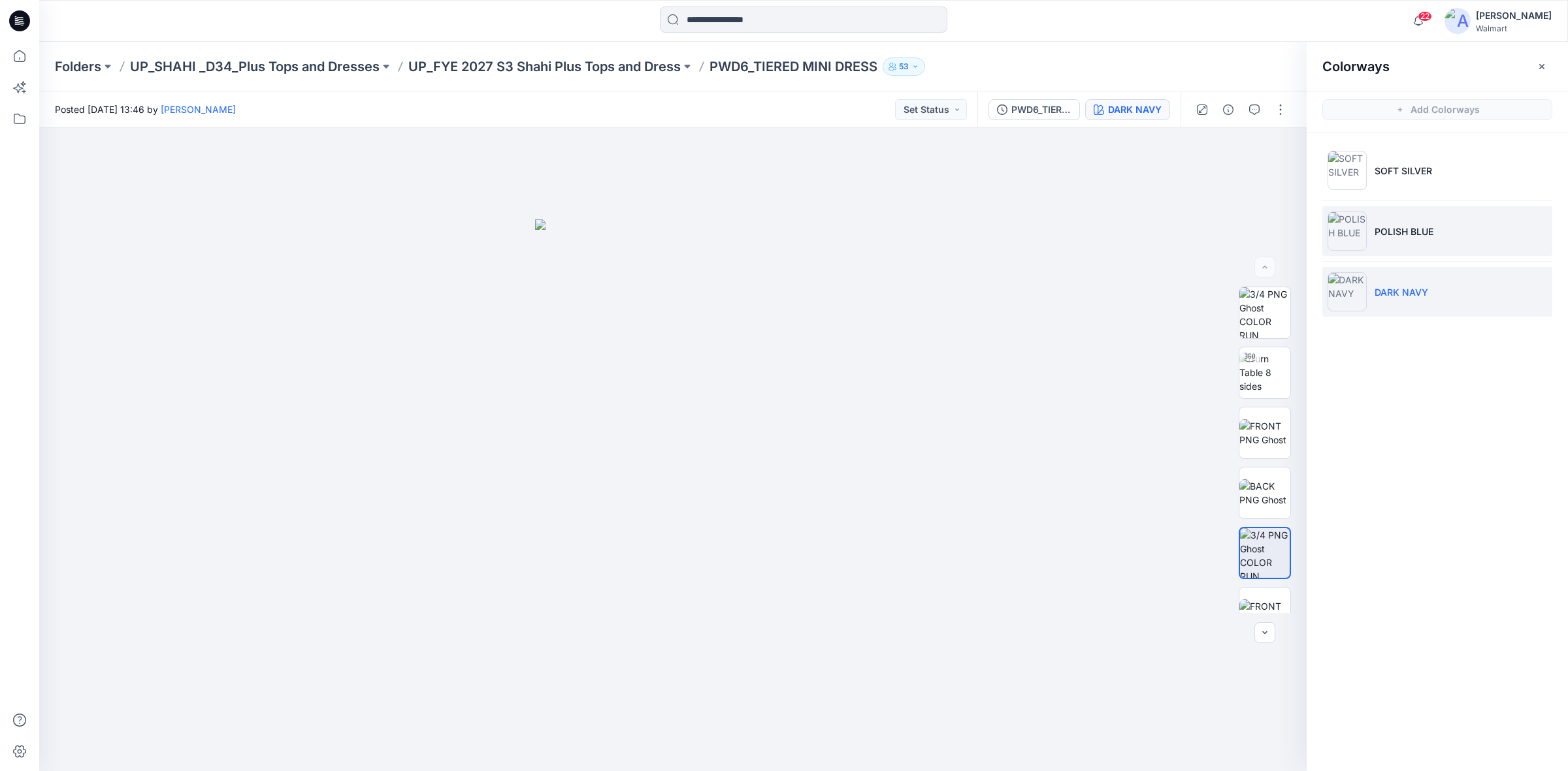
click at [1428, 228] on p "POLISH BLUE" at bounding box center [1404, 231] width 59 height 14
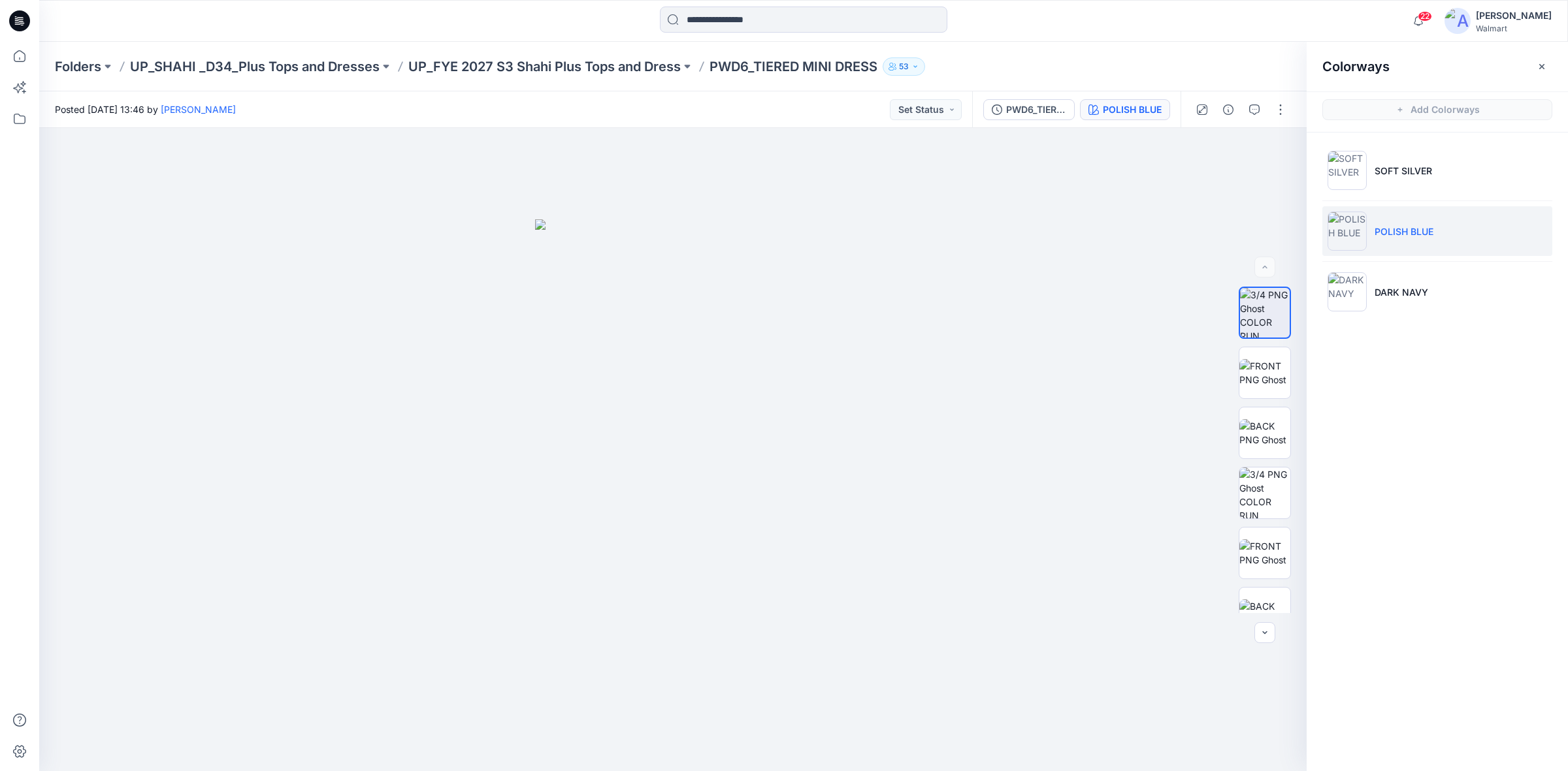
drag, startPoint x: 23, startPoint y: 23, endPoint x: 34, endPoint y: 51, distance: 30.1
click at [21, 23] on icon at bounding box center [19, 20] width 21 height 42
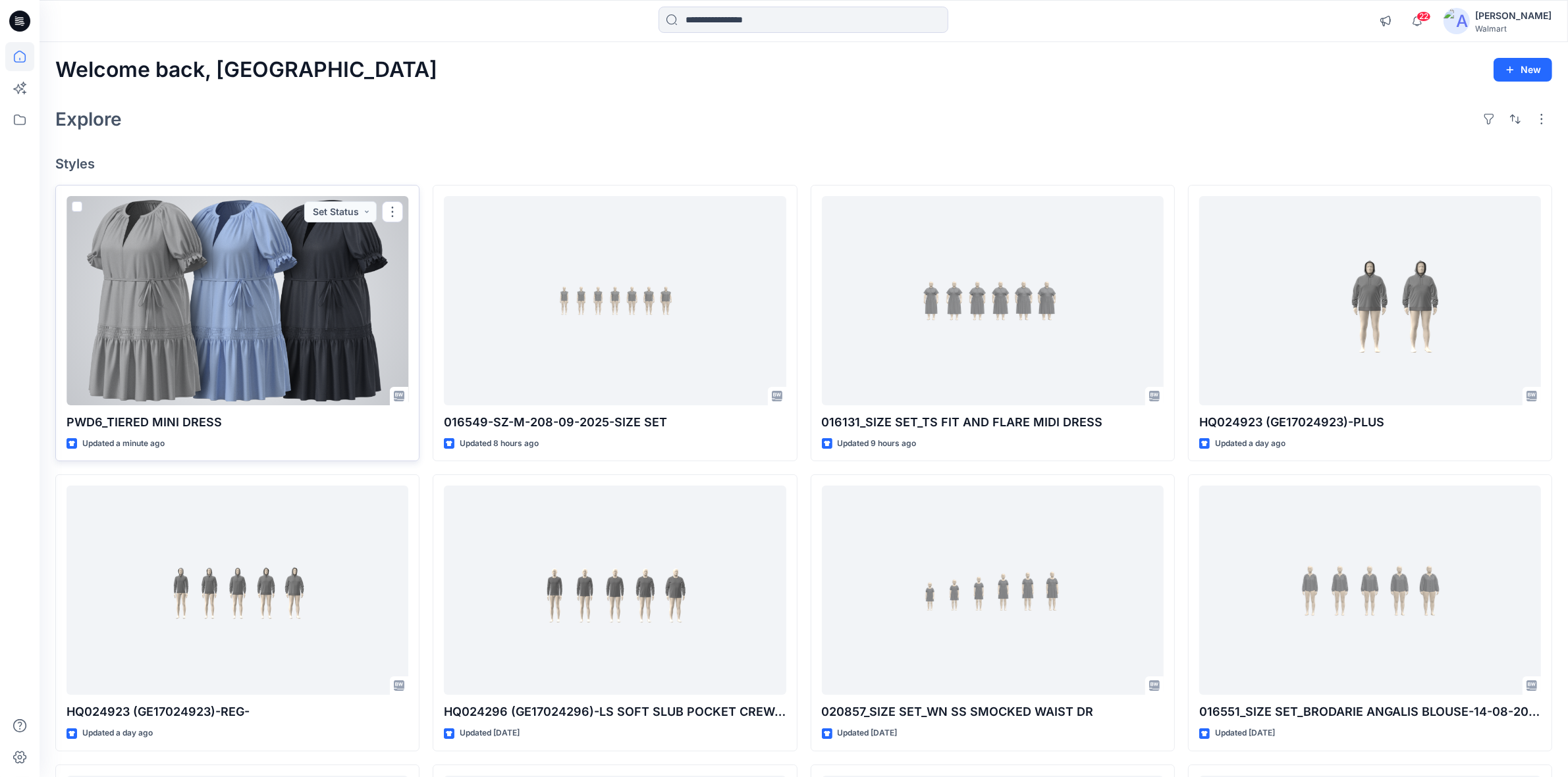
click at [231, 284] on div at bounding box center [237, 301] width 342 height 210
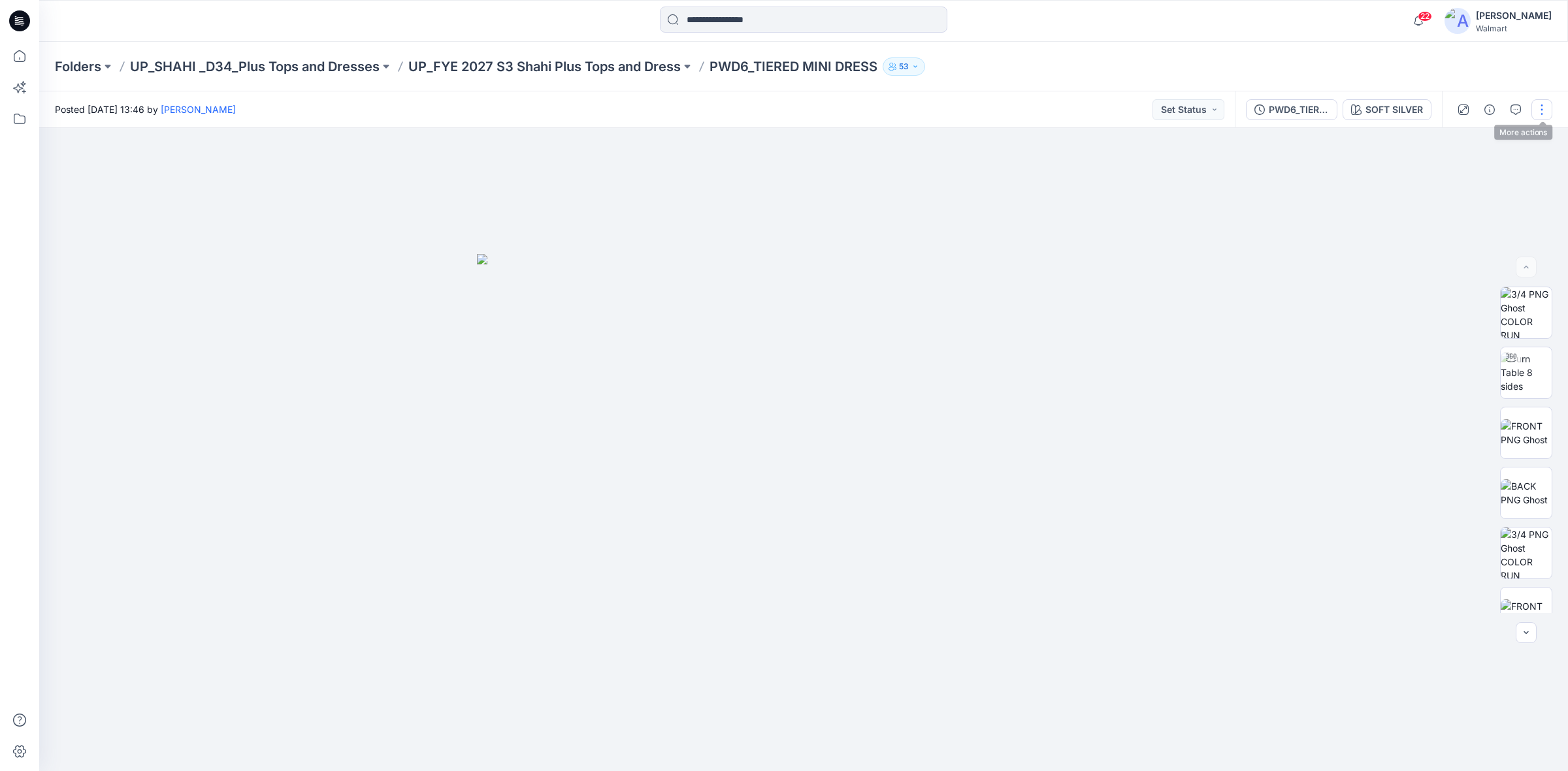
click at [1539, 111] on button "button" at bounding box center [1541, 109] width 21 height 21
click at [1462, 171] on p "Edit" at bounding box center [1459, 176] width 17 height 14
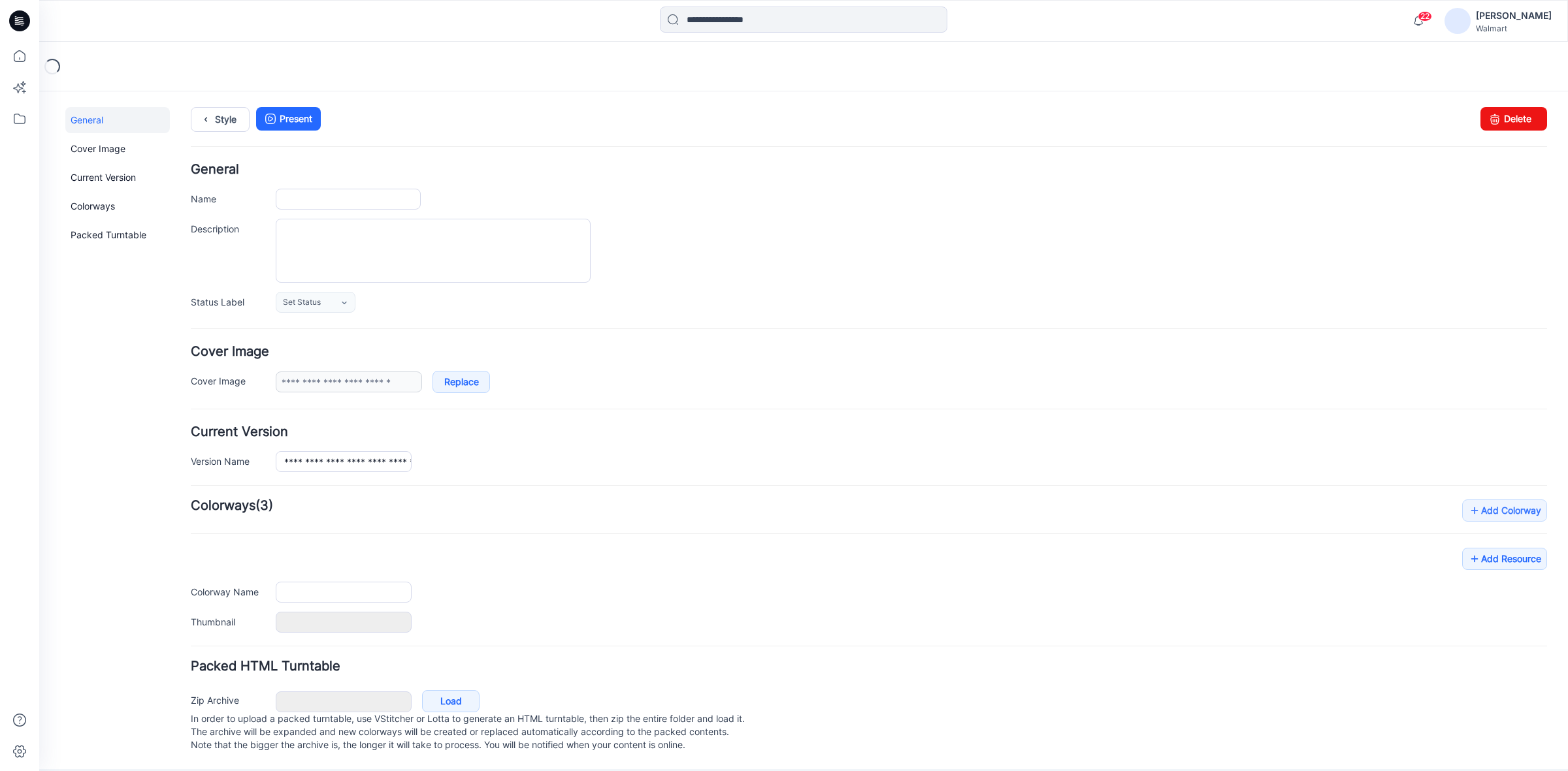
type input "**********"
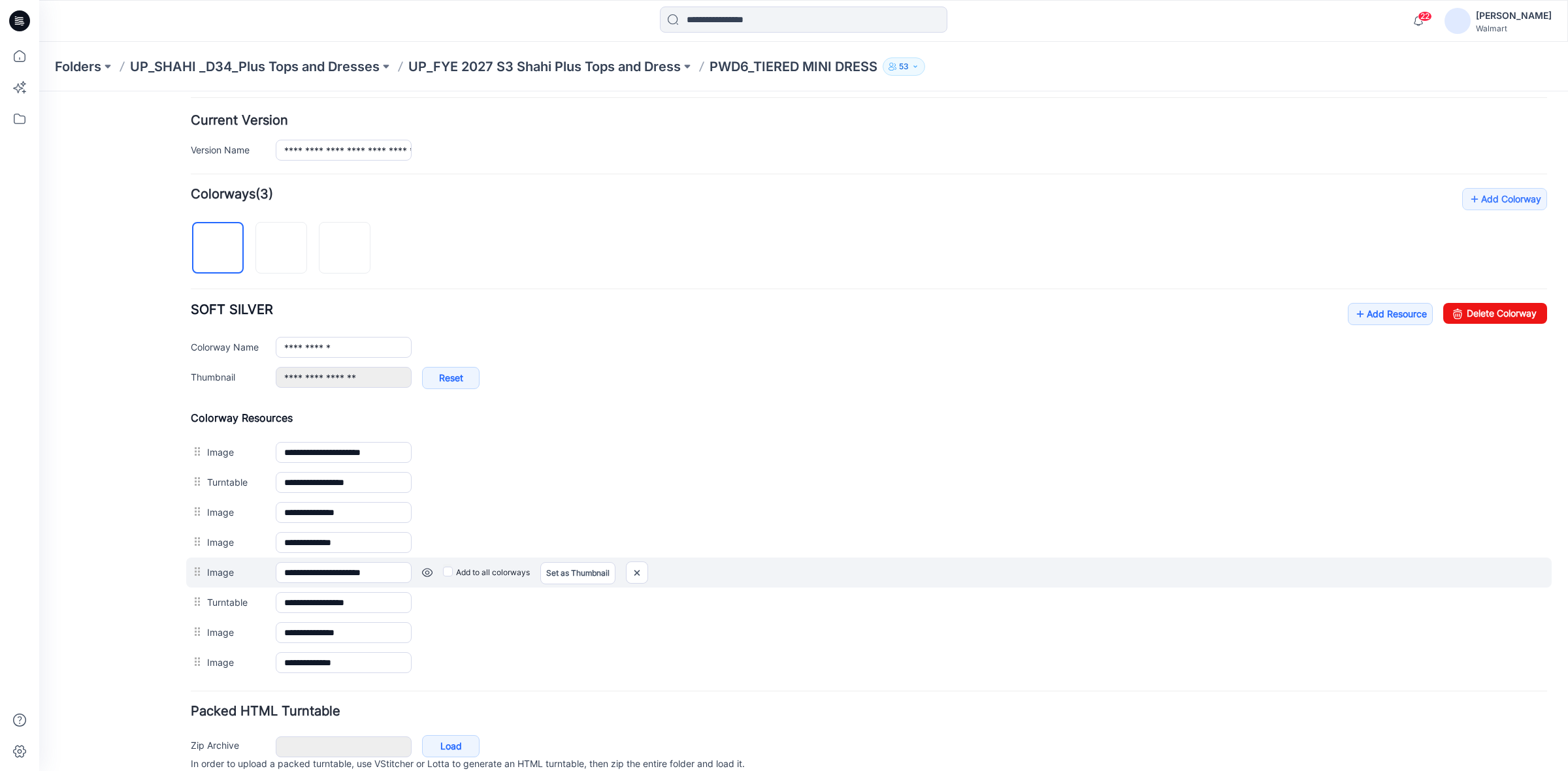
scroll to position [341, 0]
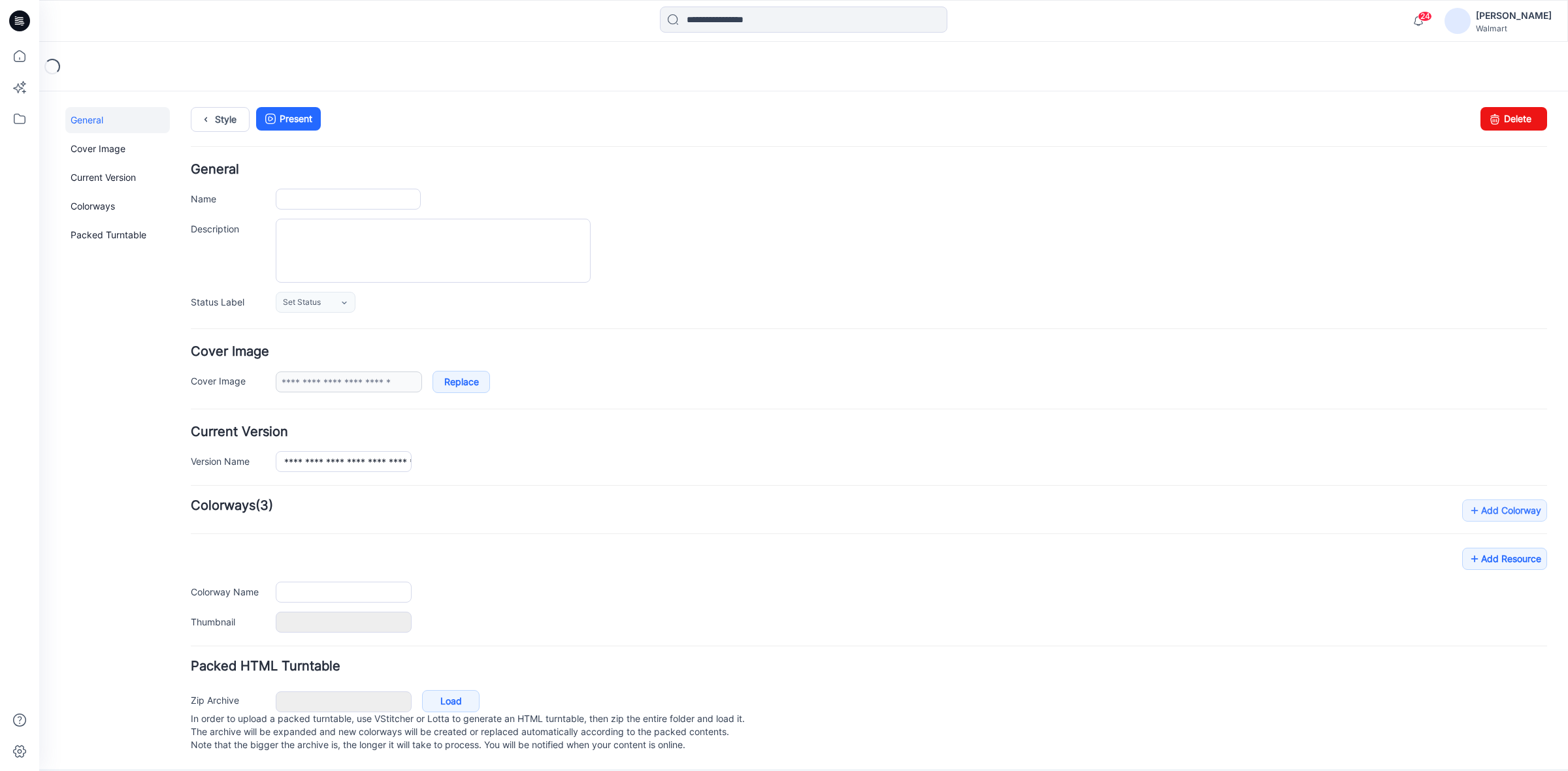
type input "**********"
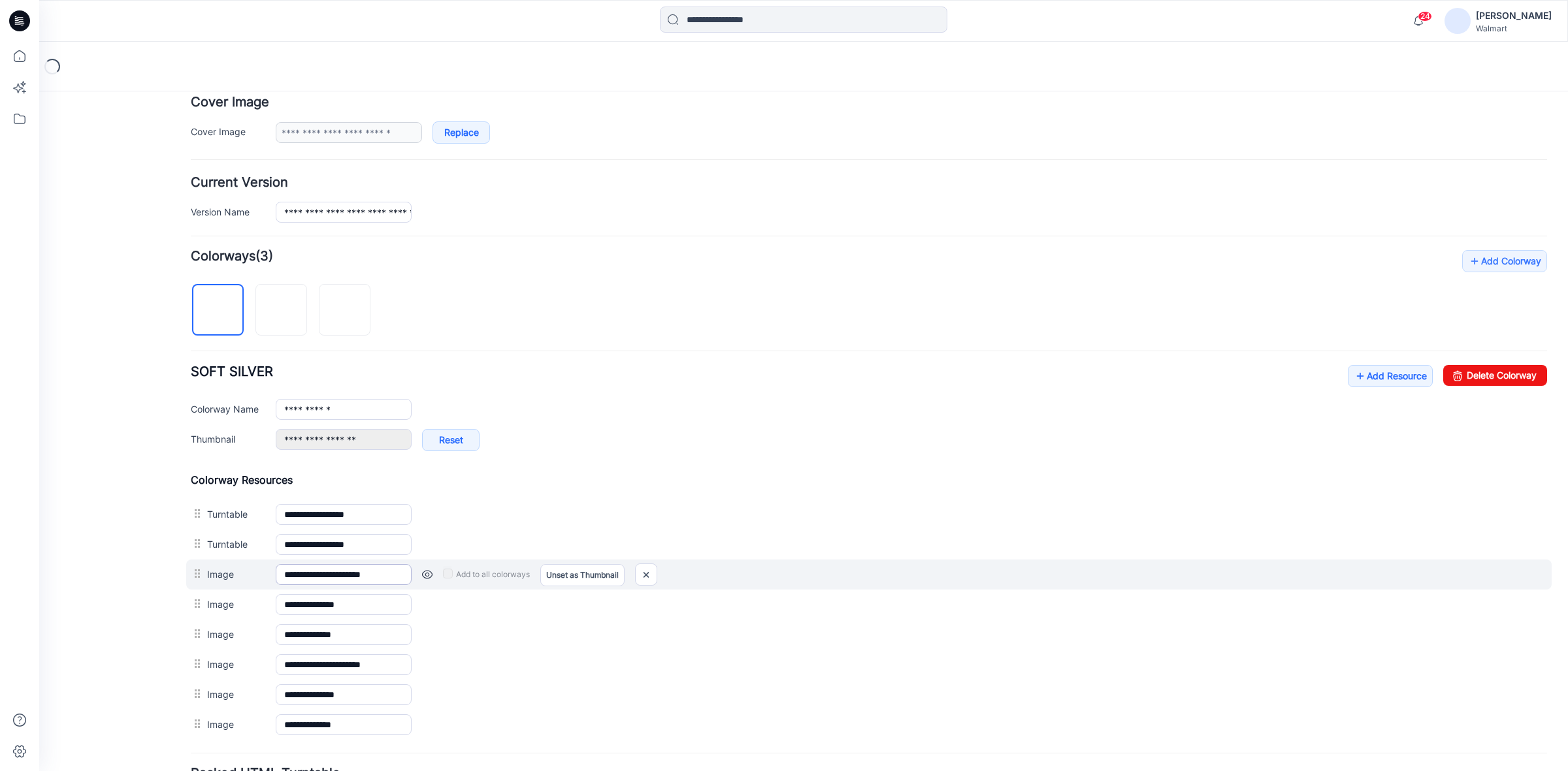
scroll to position [260, 0]
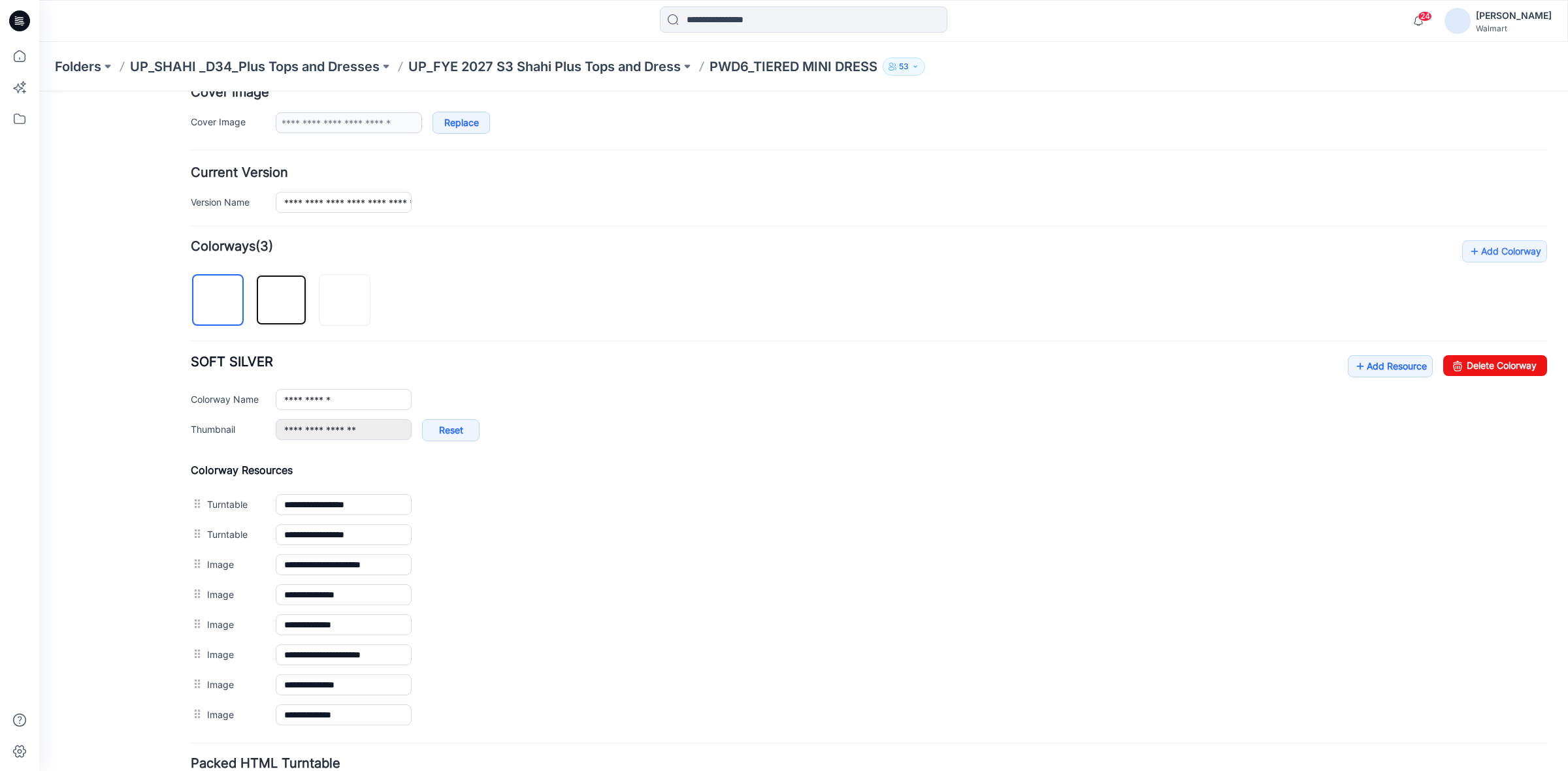
drag, startPoint x: 275, startPoint y: 305, endPoint x: 288, endPoint y: 349, distance: 45.9
click at [282, 301] on img at bounding box center [282, 301] width 0 height 0
click at [345, 301] on img at bounding box center [345, 301] width 0 height 0
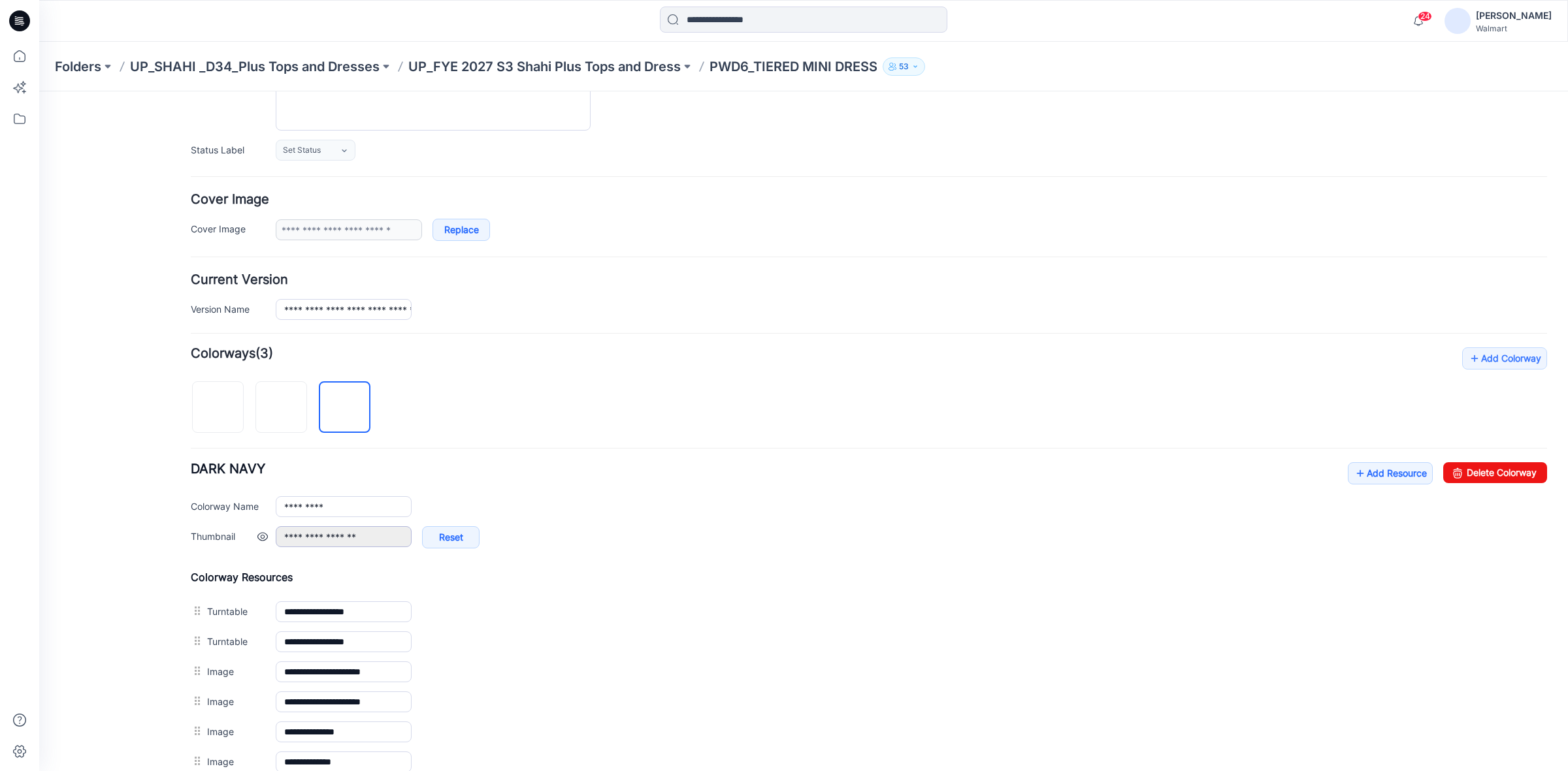
scroll to position [177, 0]
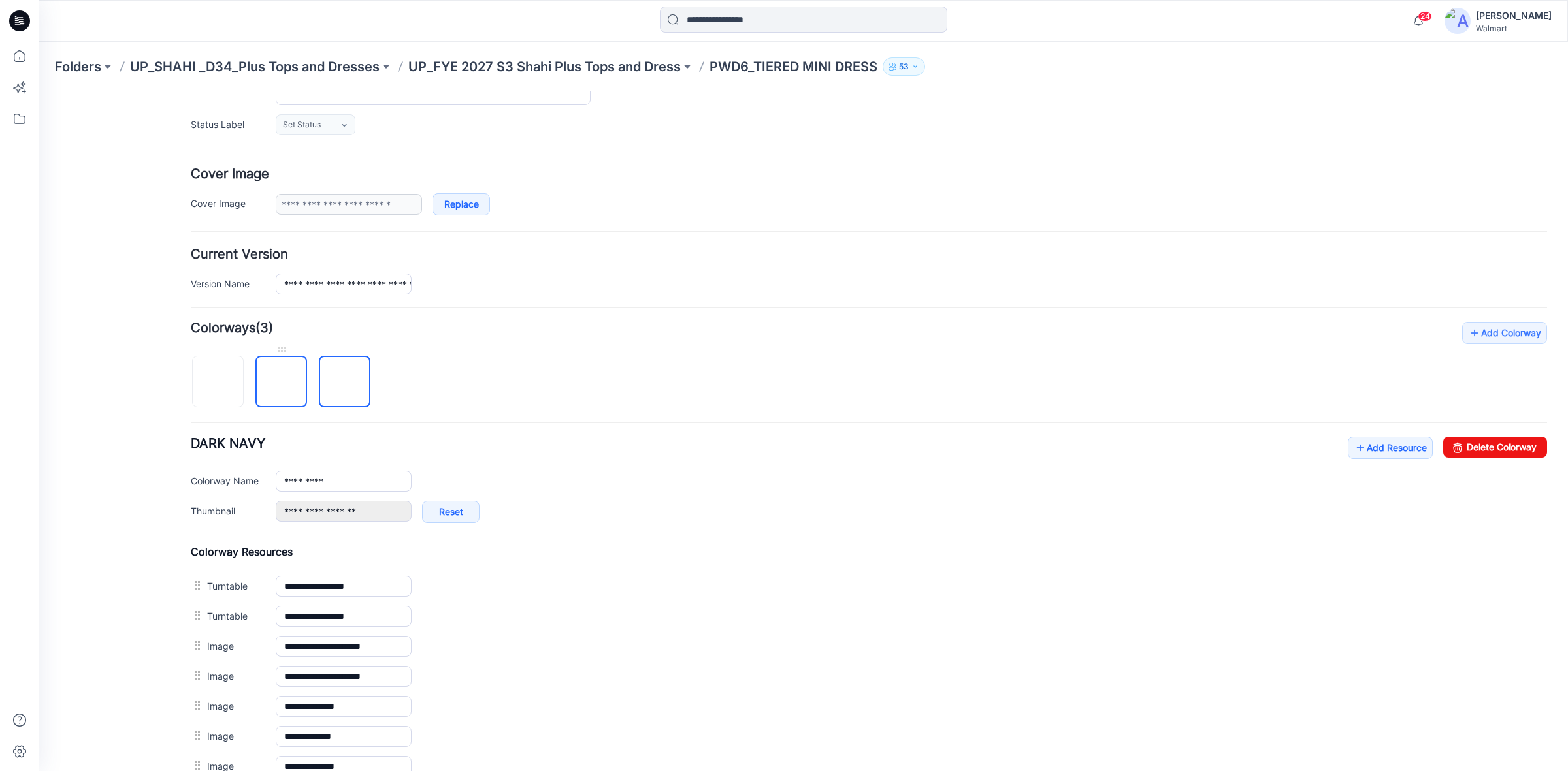
click at [282, 383] on img at bounding box center [282, 383] width 0 height 0
click at [217, 377] on img at bounding box center [217, 382] width 10 height 10
type input "**********"
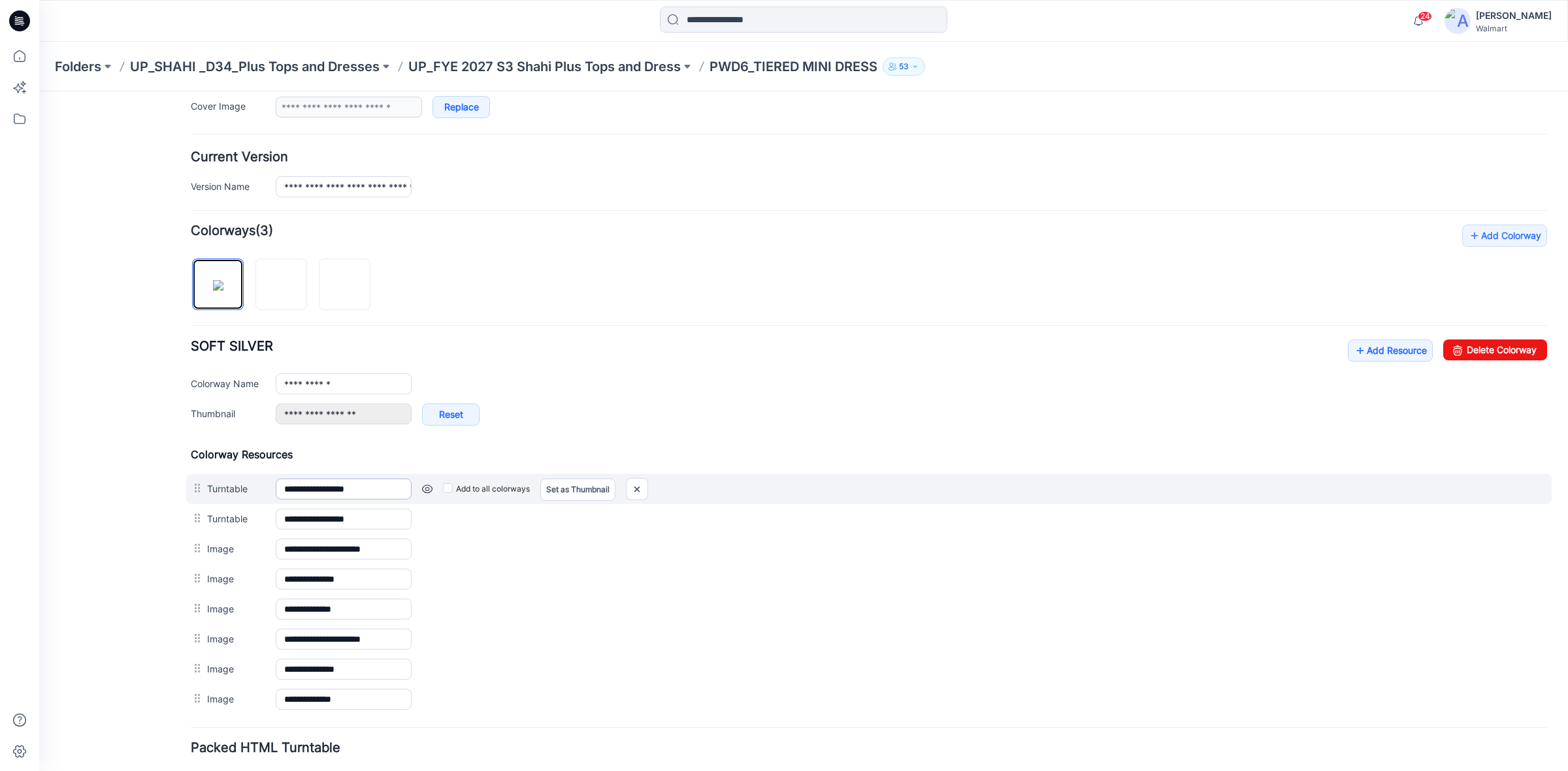
scroll to position [373, 0]
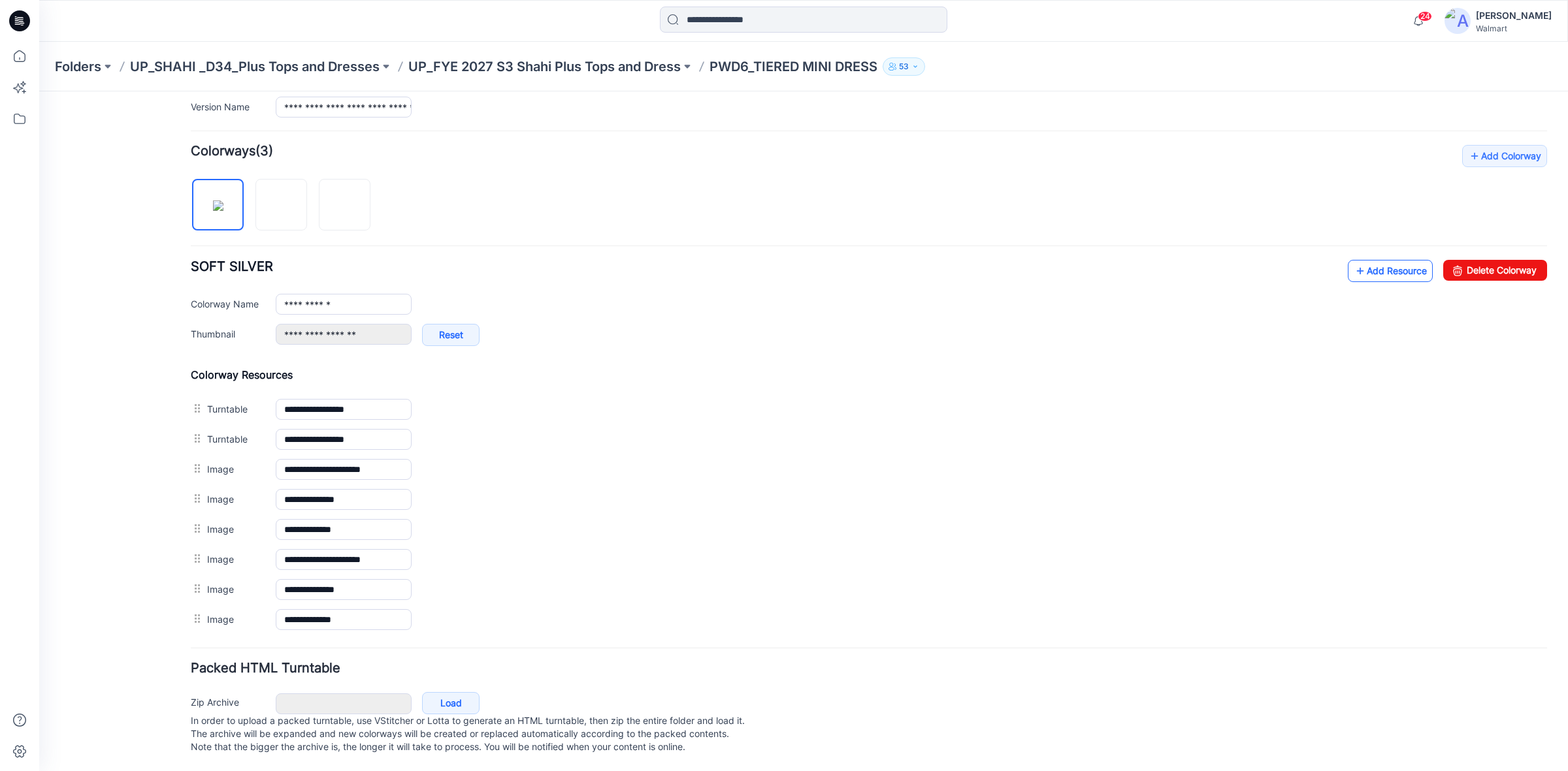
click at [1351, 260] on link "Add Resource" at bounding box center [1390, 271] width 85 height 22
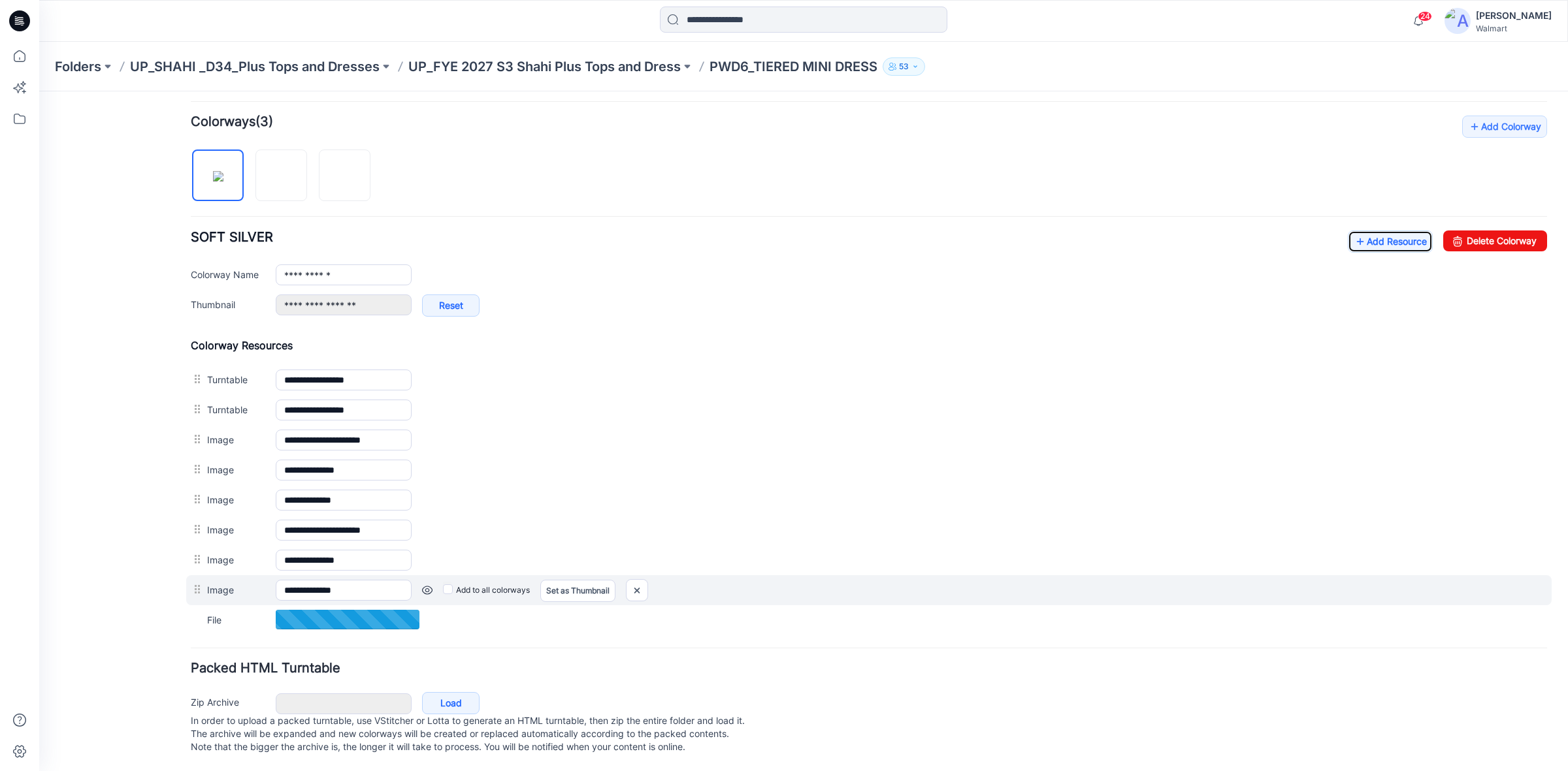
scroll to position [403, 0]
